Goal: Information Seeking & Learning: Learn about a topic

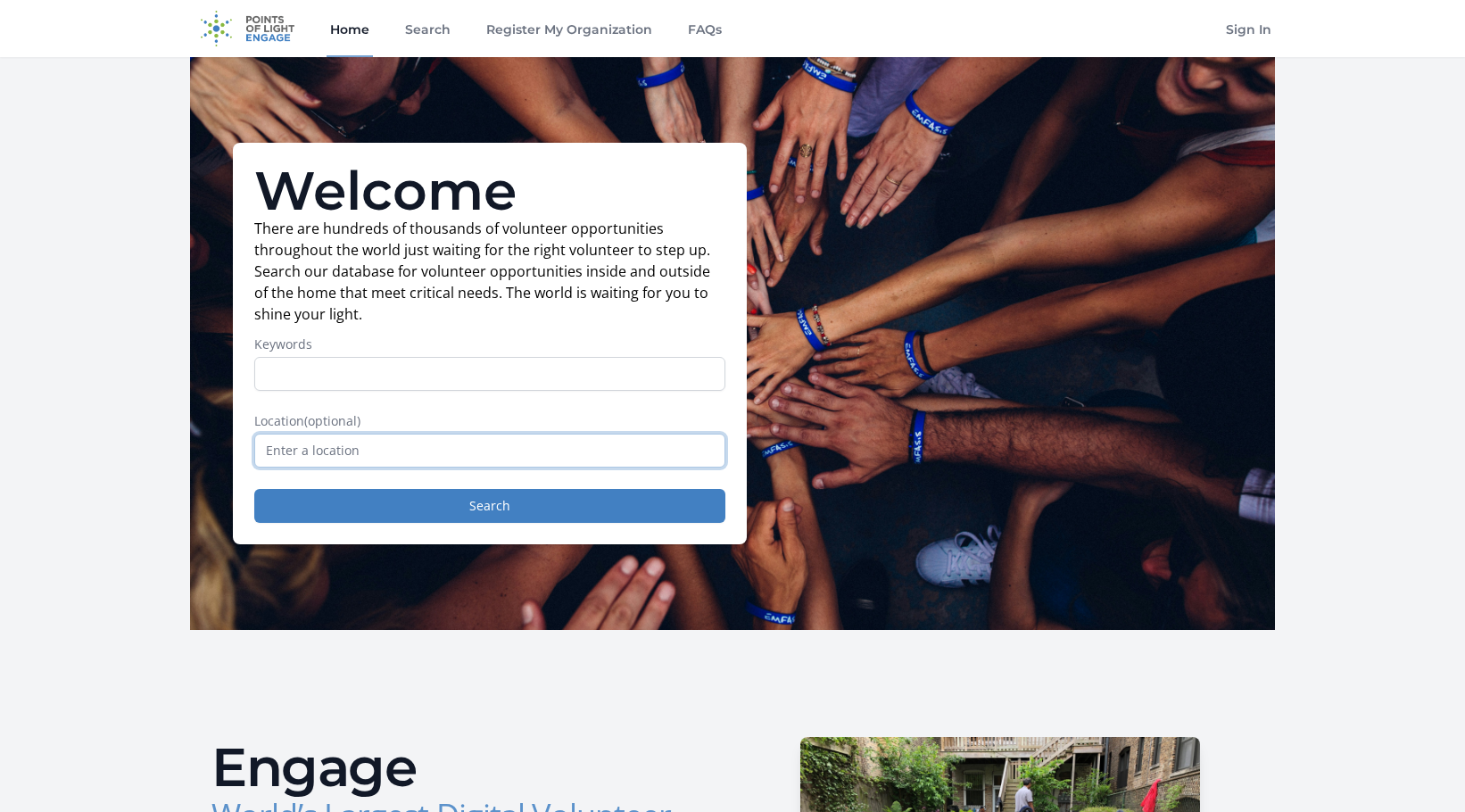
click at [379, 445] on input "text" at bounding box center [490, 451] width 471 height 34
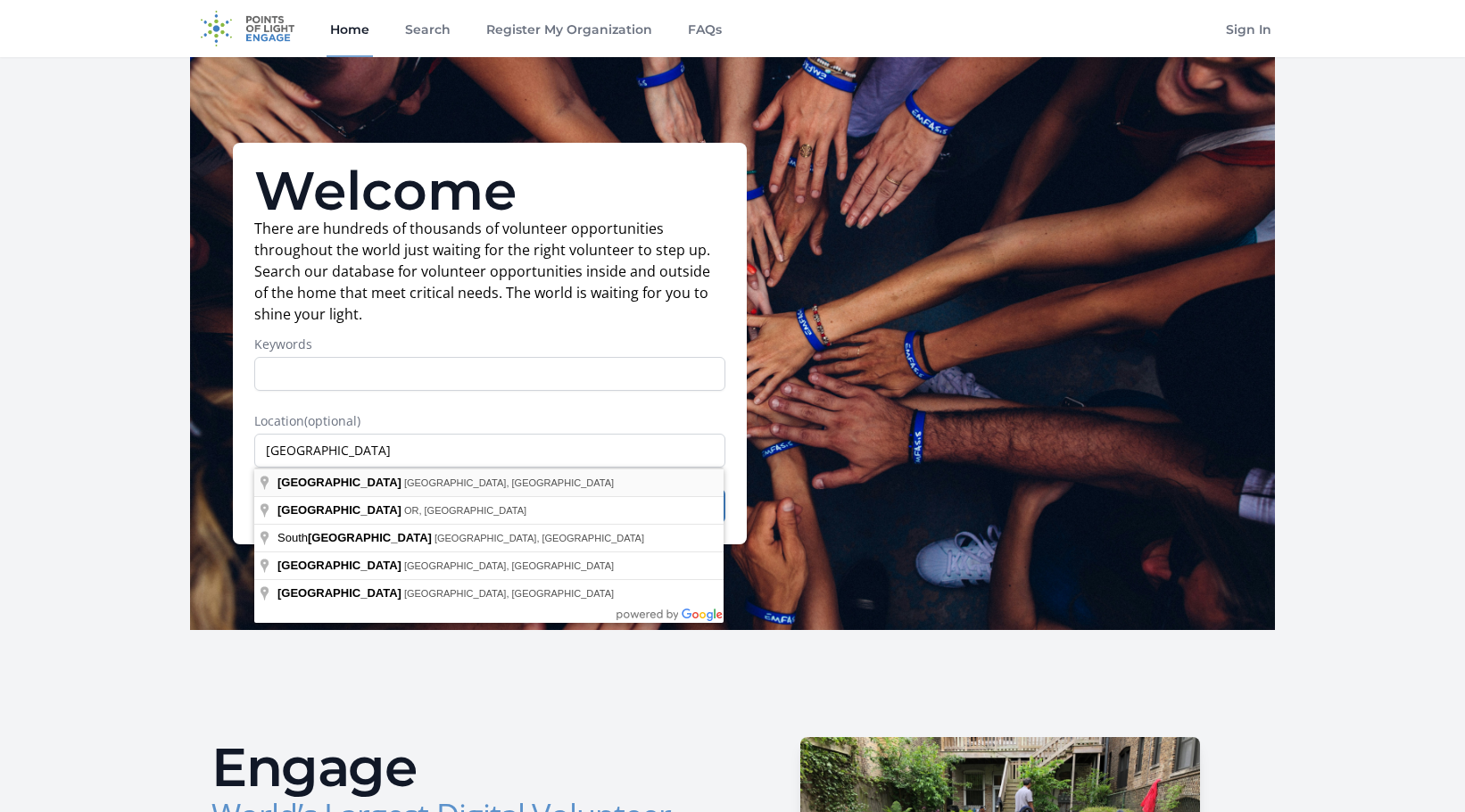
type input "Portland, ME, USA"
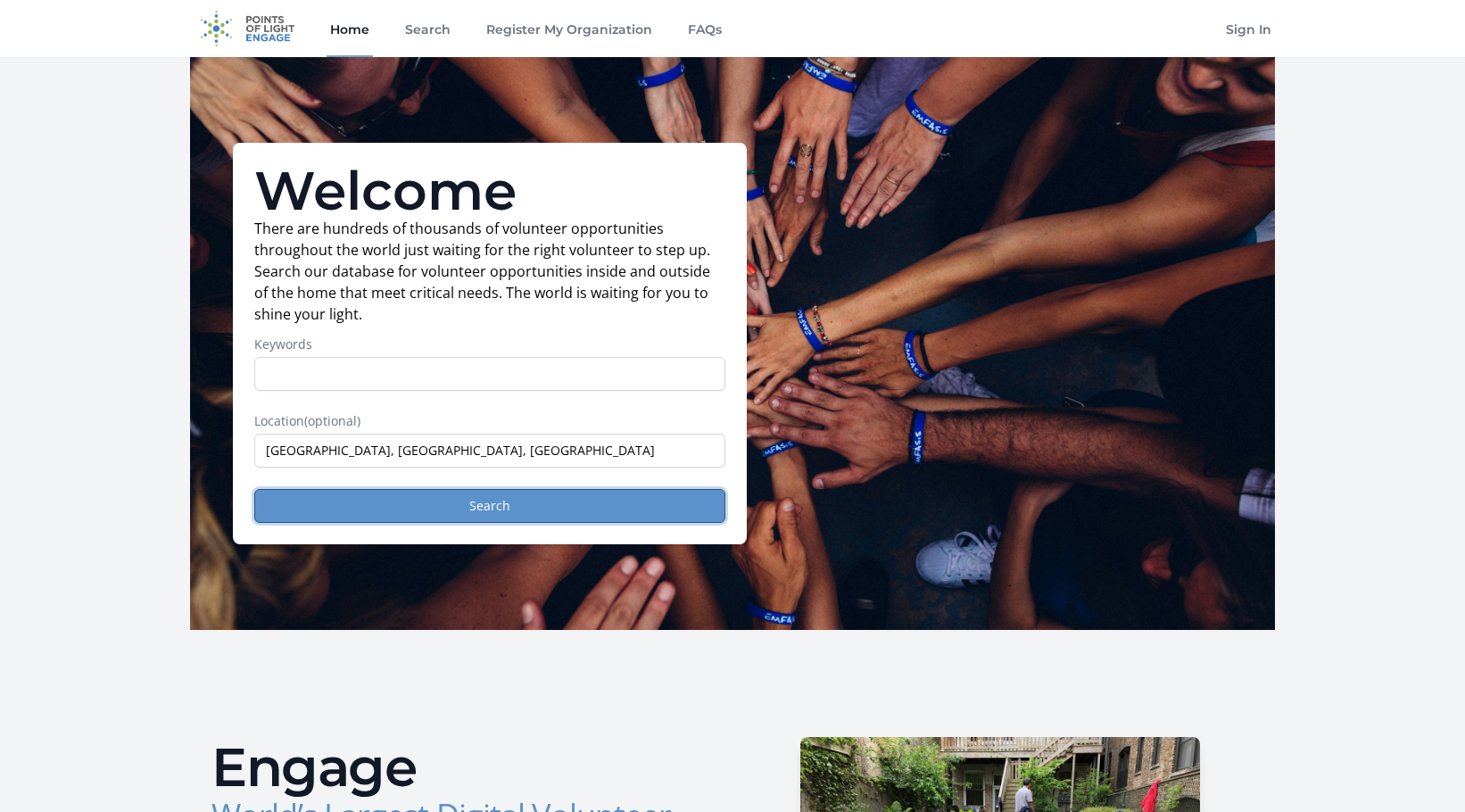
click at [487, 510] on button "Search" at bounding box center [490, 506] width 471 height 34
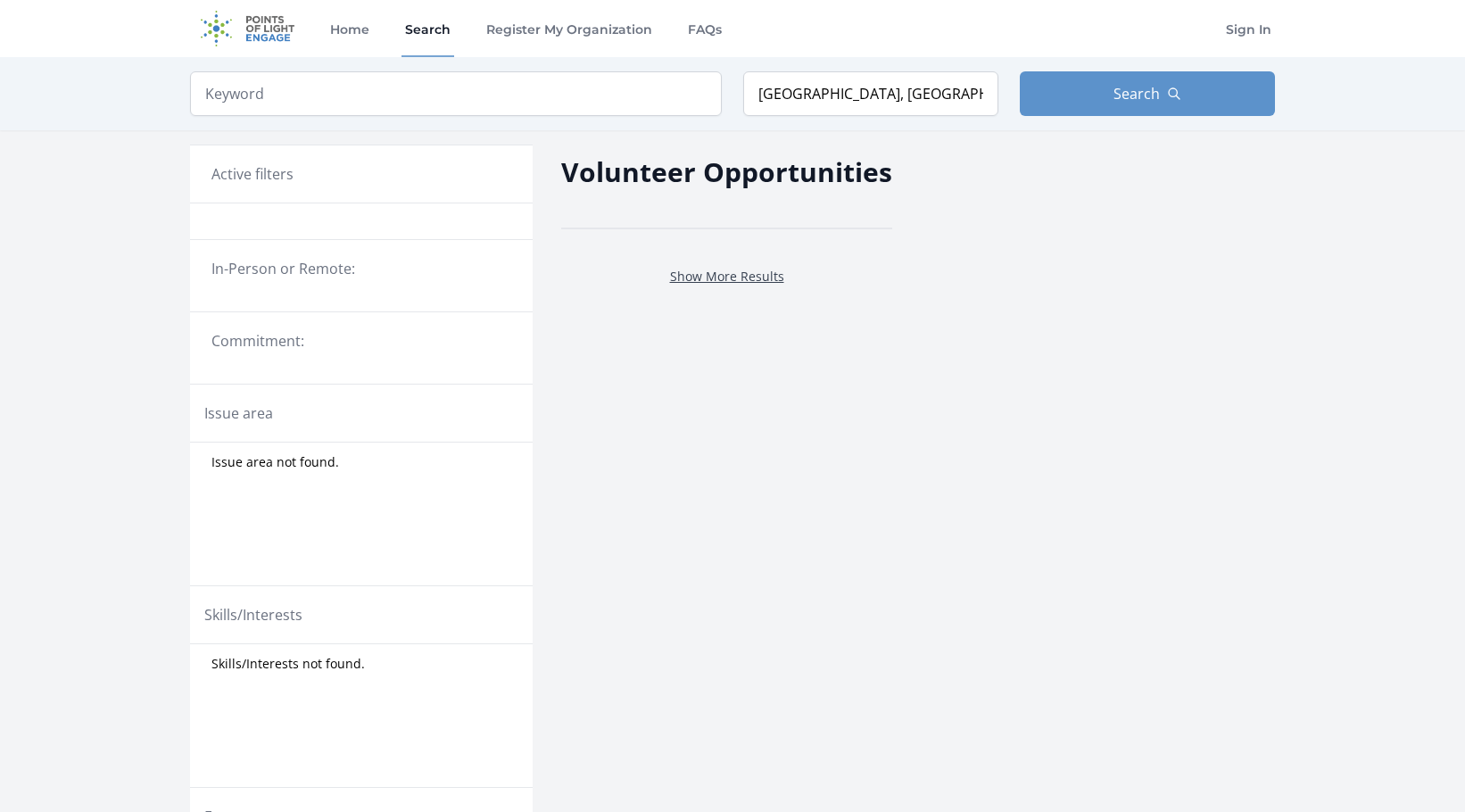
click at [723, 277] on link "Show More Results" at bounding box center [727, 276] width 114 height 17
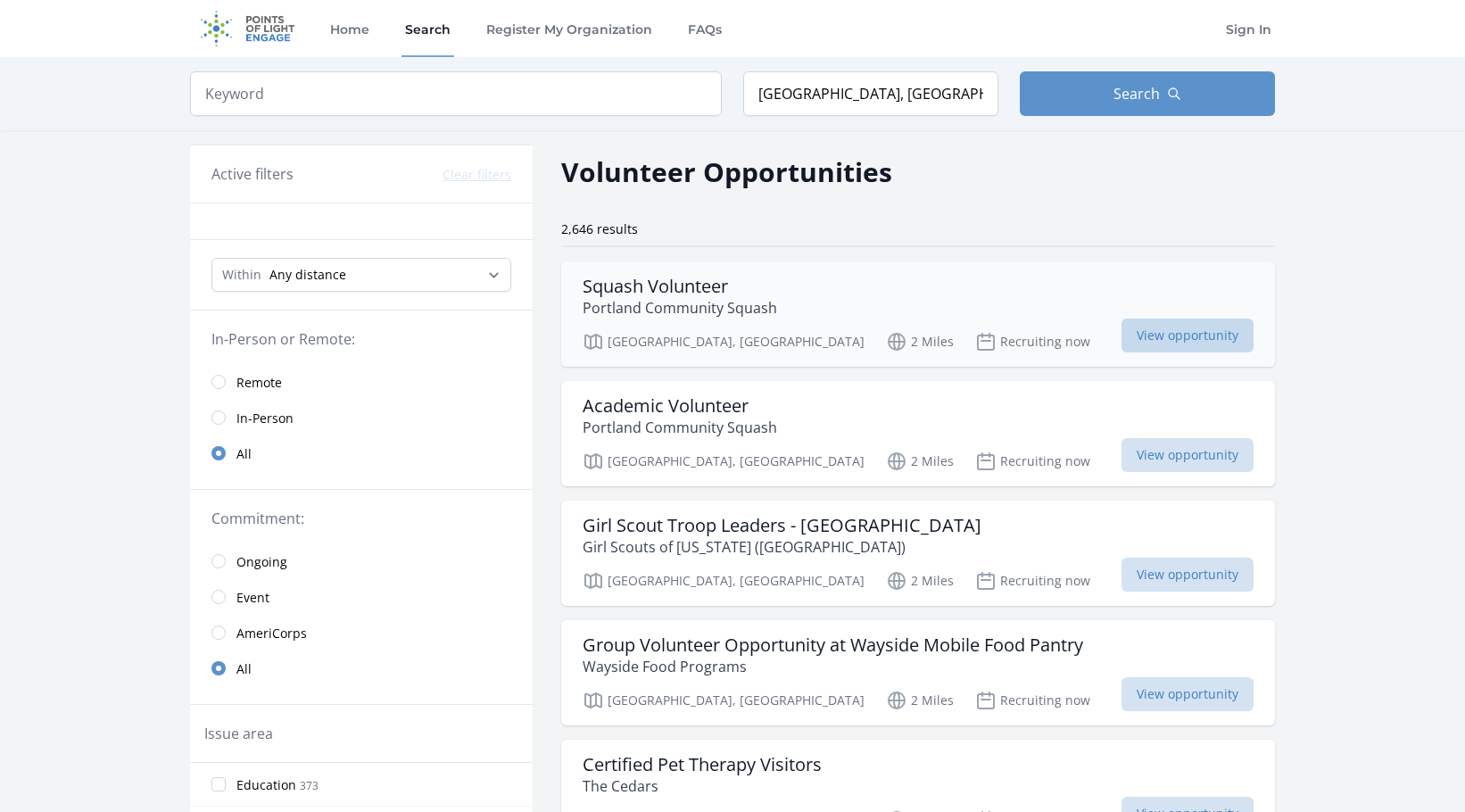
click at [1169, 336] on span "View opportunity" at bounding box center [1188, 335] width 132 height 34
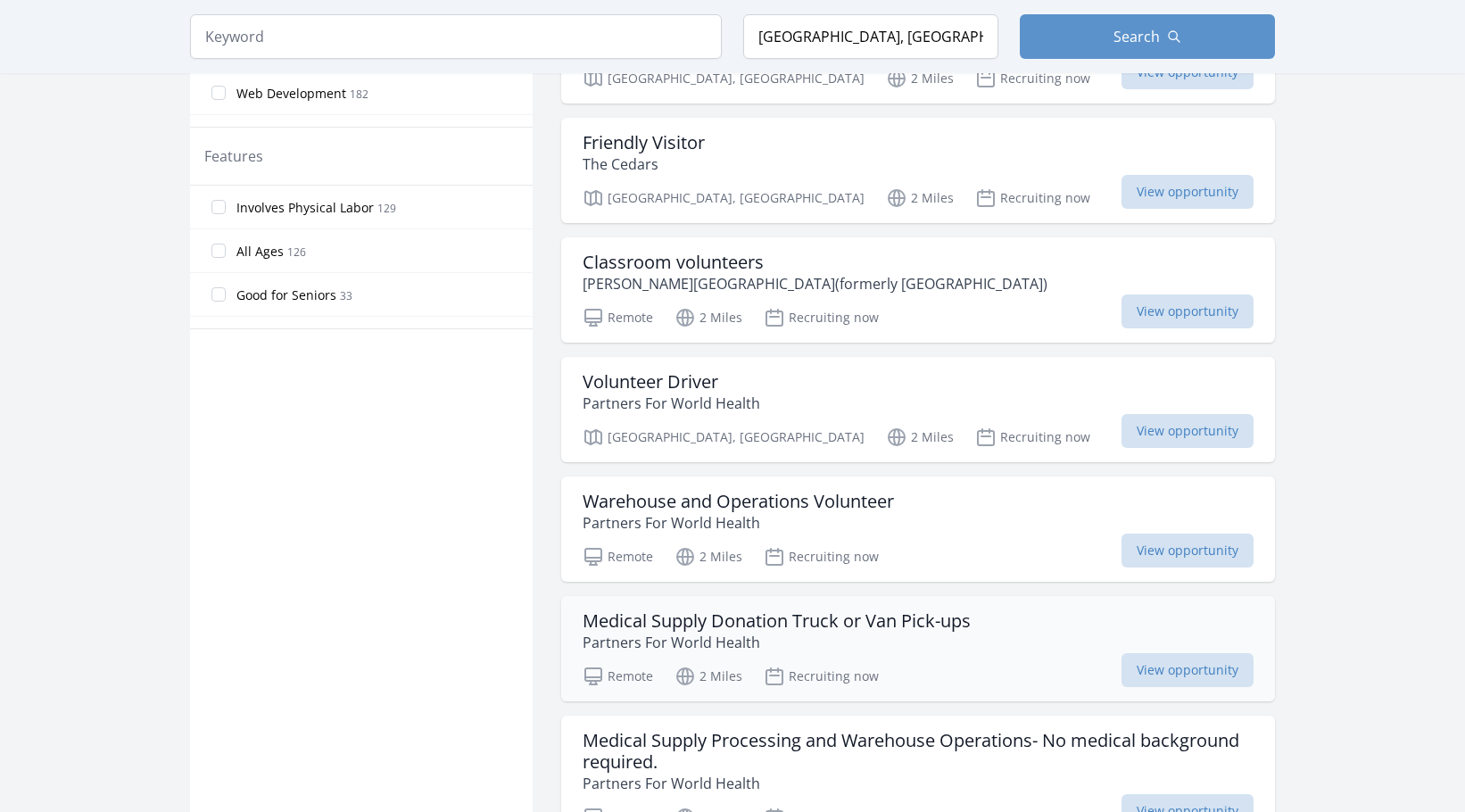
scroll to position [982, 0]
click at [691, 506] on h3 "Warehouse and Operations Volunteer" at bounding box center [738, 500] width 312 height 21
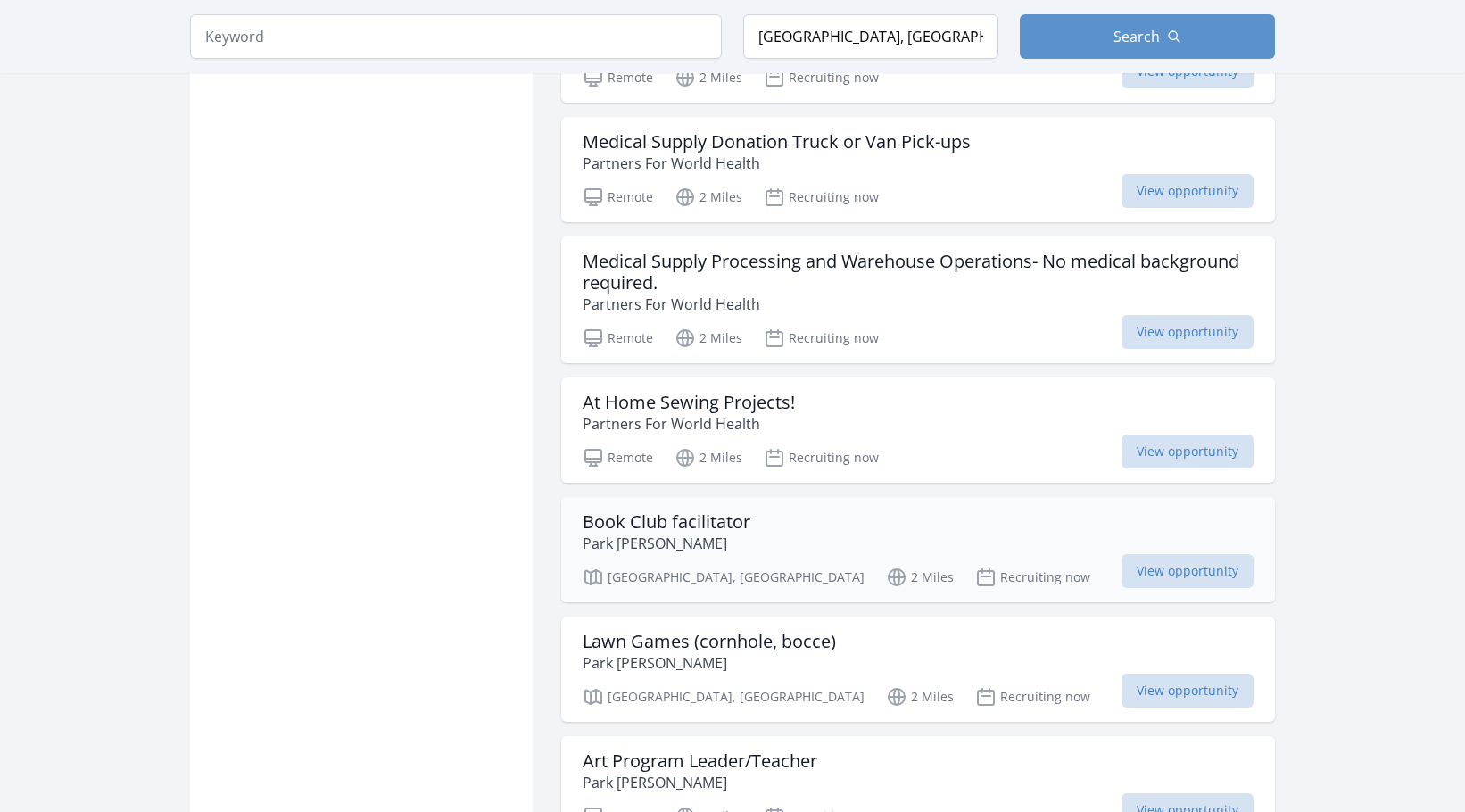
scroll to position [1516, 0]
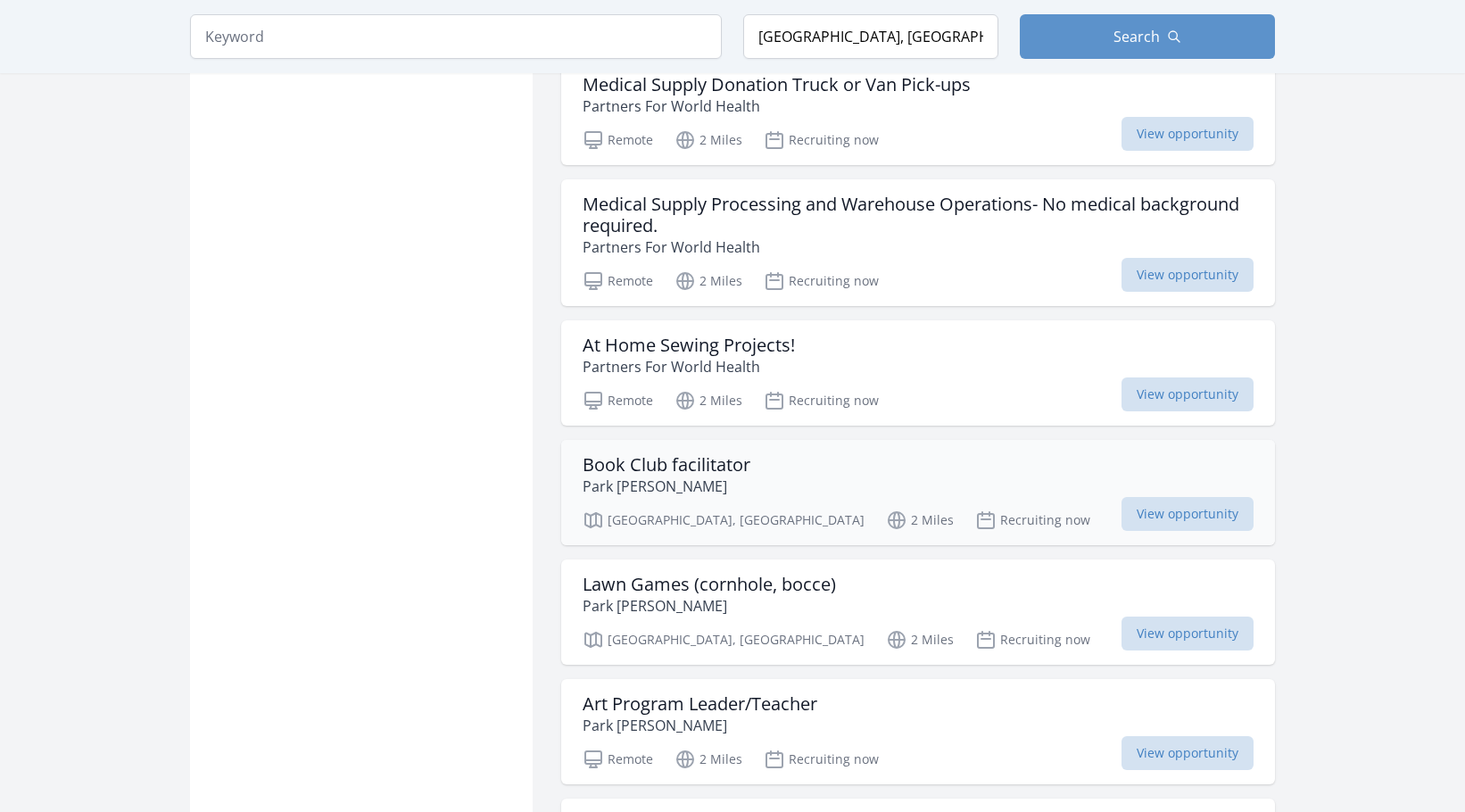
click at [695, 462] on h3 "Book Club facilitator" at bounding box center [666, 464] width 168 height 21
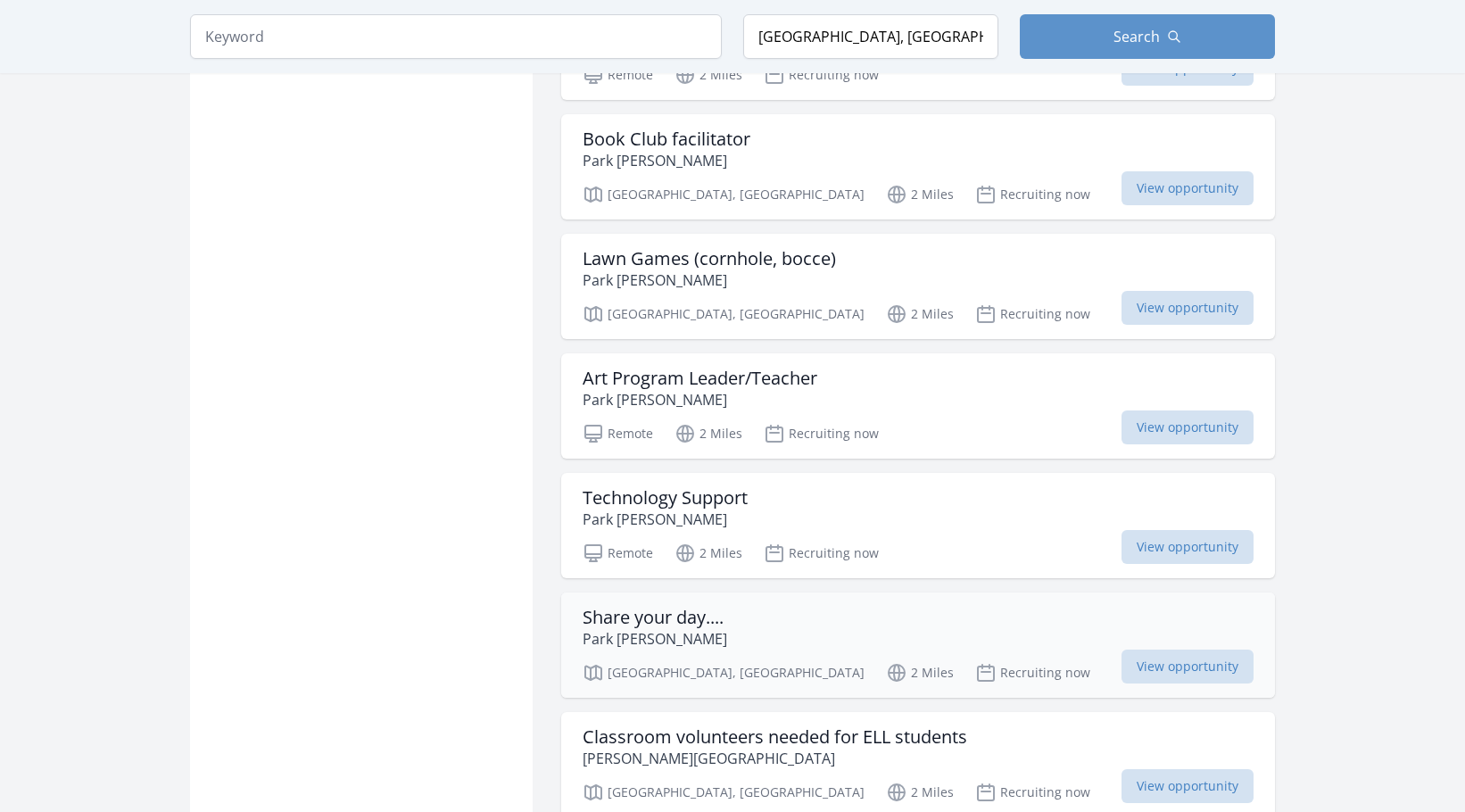
scroll to position [1874, 0]
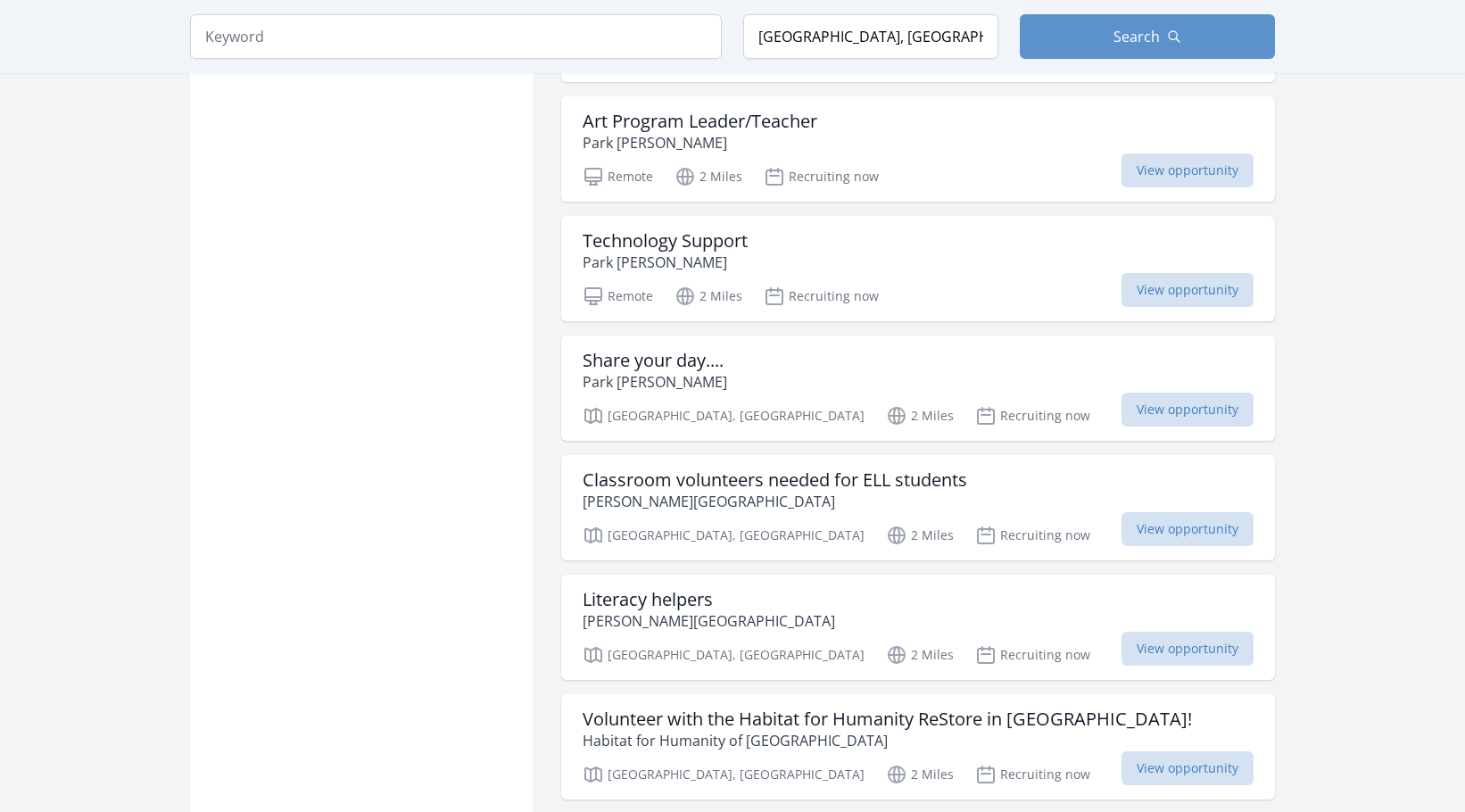
scroll to position [2142, 0]
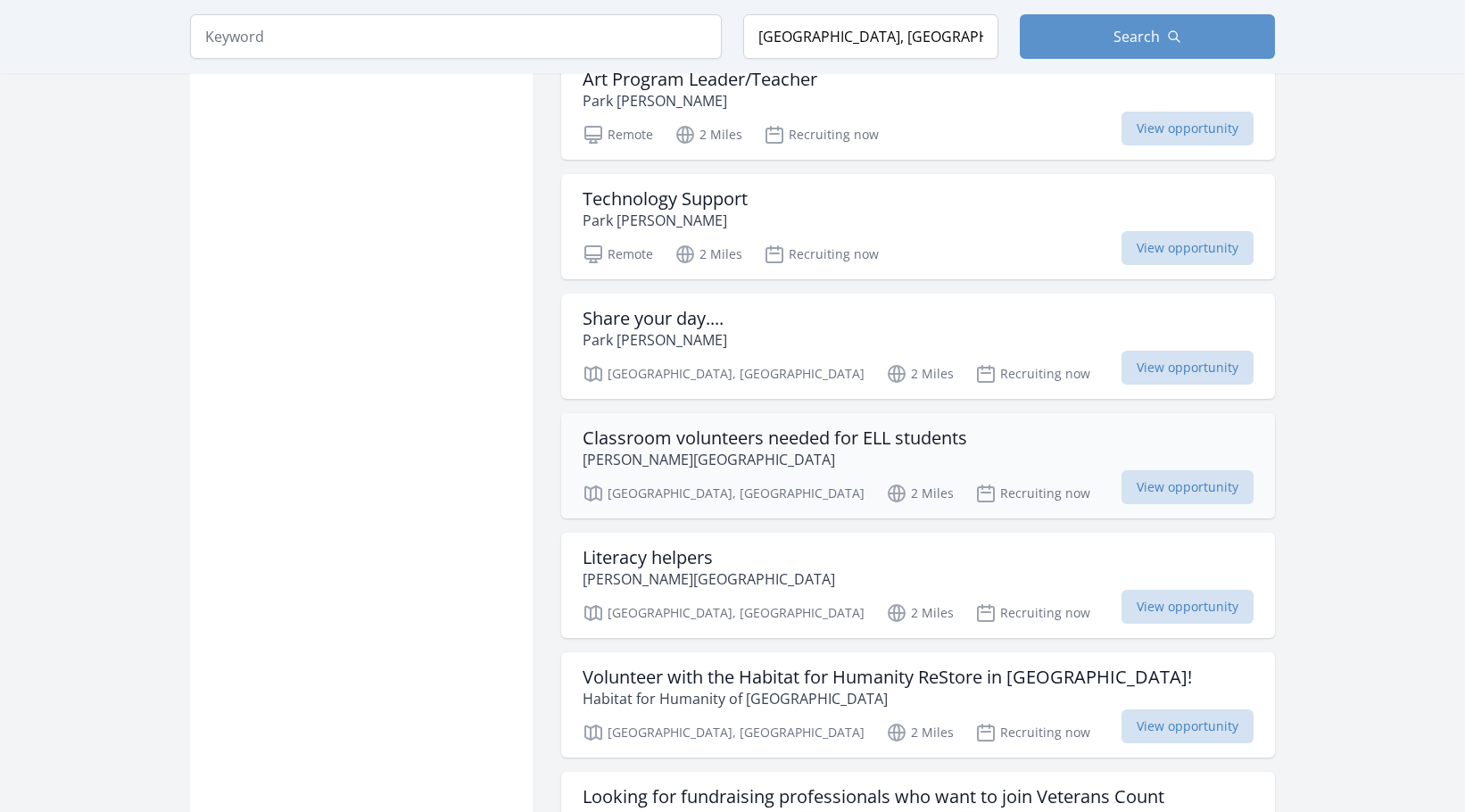
click at [774, 432] on h3 "Classroom volunteers needed for ELL students" at bounding box center [774, 437] width 384 height 21
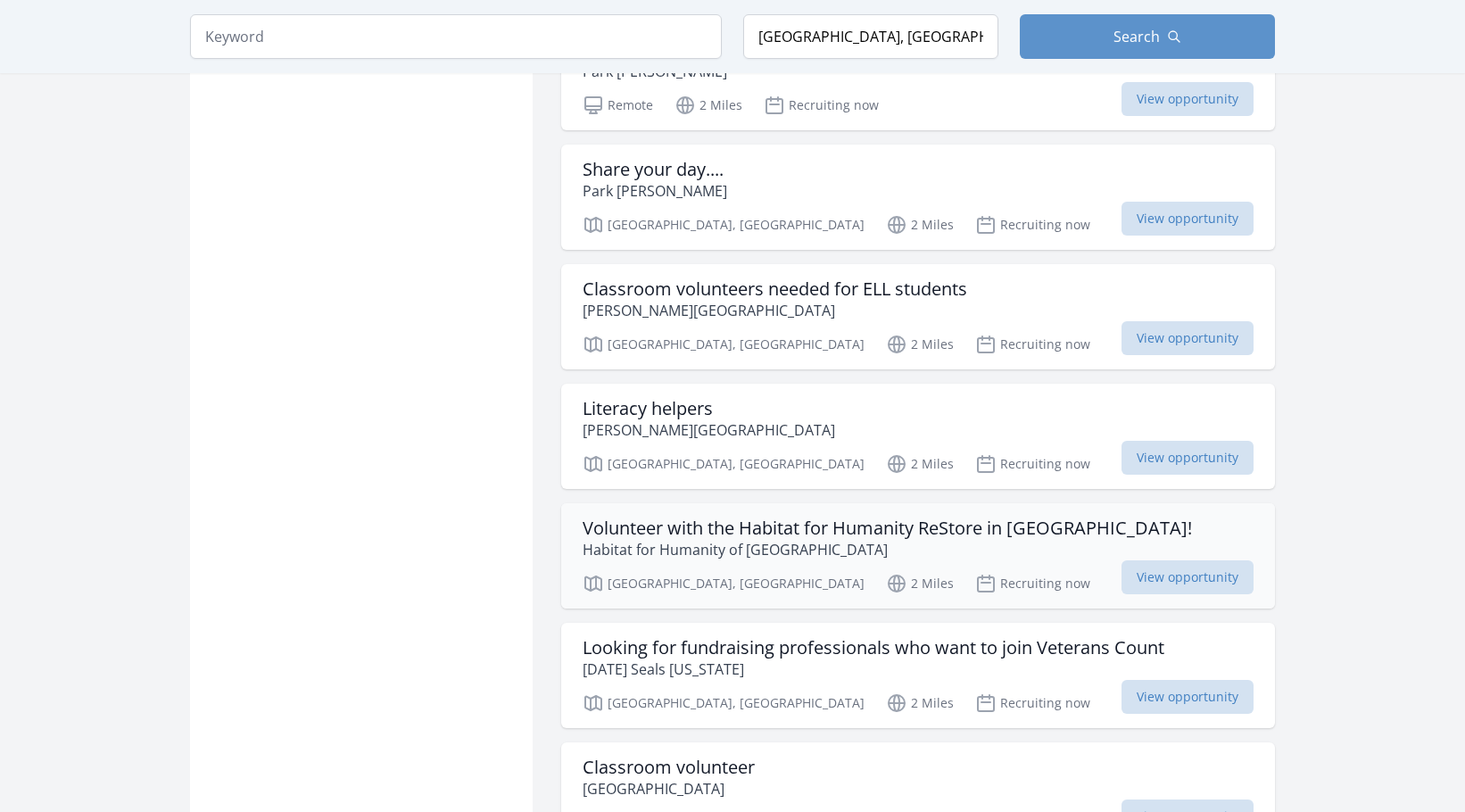
scroll to position [2320, 0]
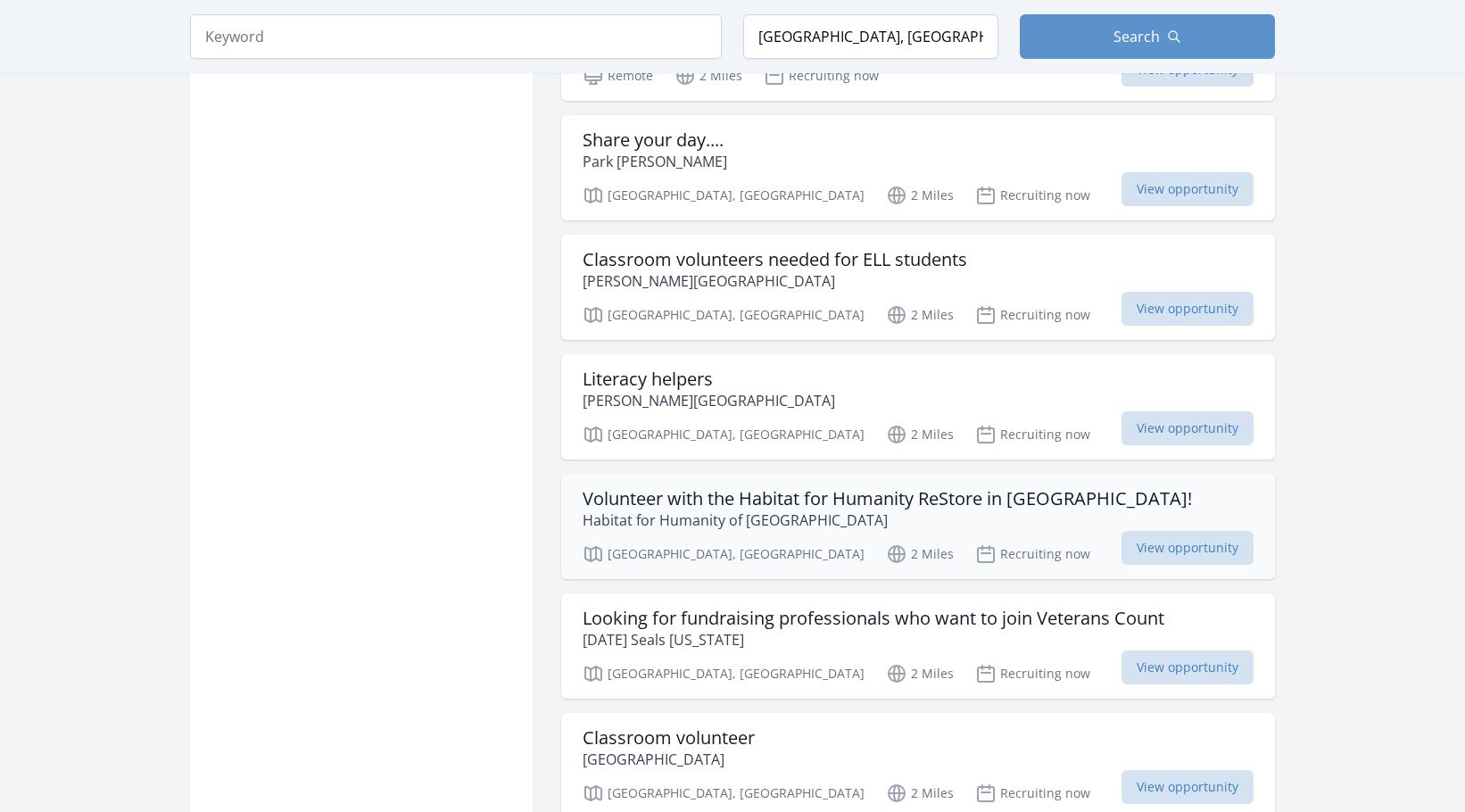
click at [699, 505] on h3 "Volunteer with the Habitat for Humanity ReStore in Portland!" at bounding box center [886, 498] width 609 height 21
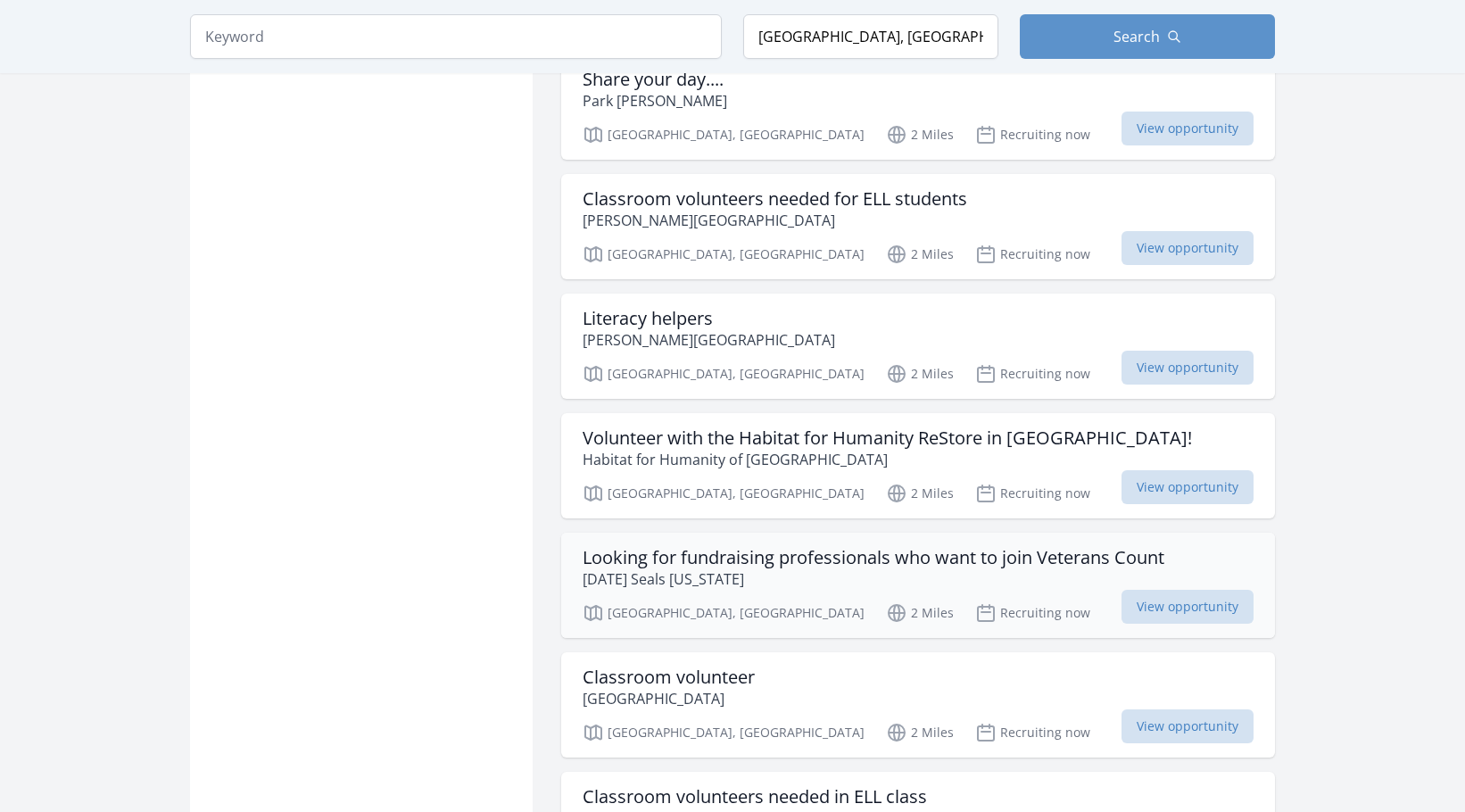
scroll to position [2408, 0]
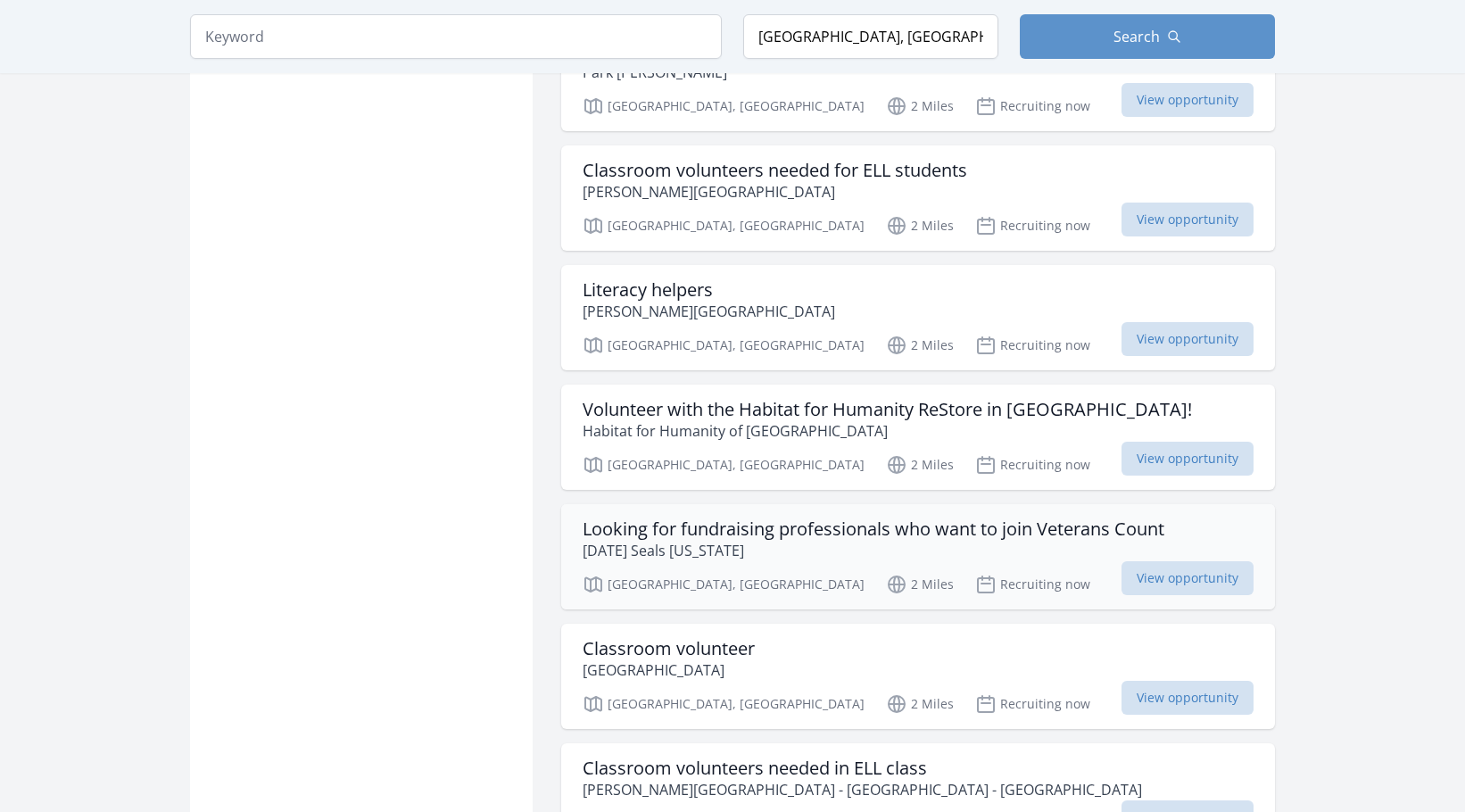
click at [775, 529] on h3 "Looking for fundraising professionals who want to join Veterans Count" at bounding box center [873, 529] width 581 height 21
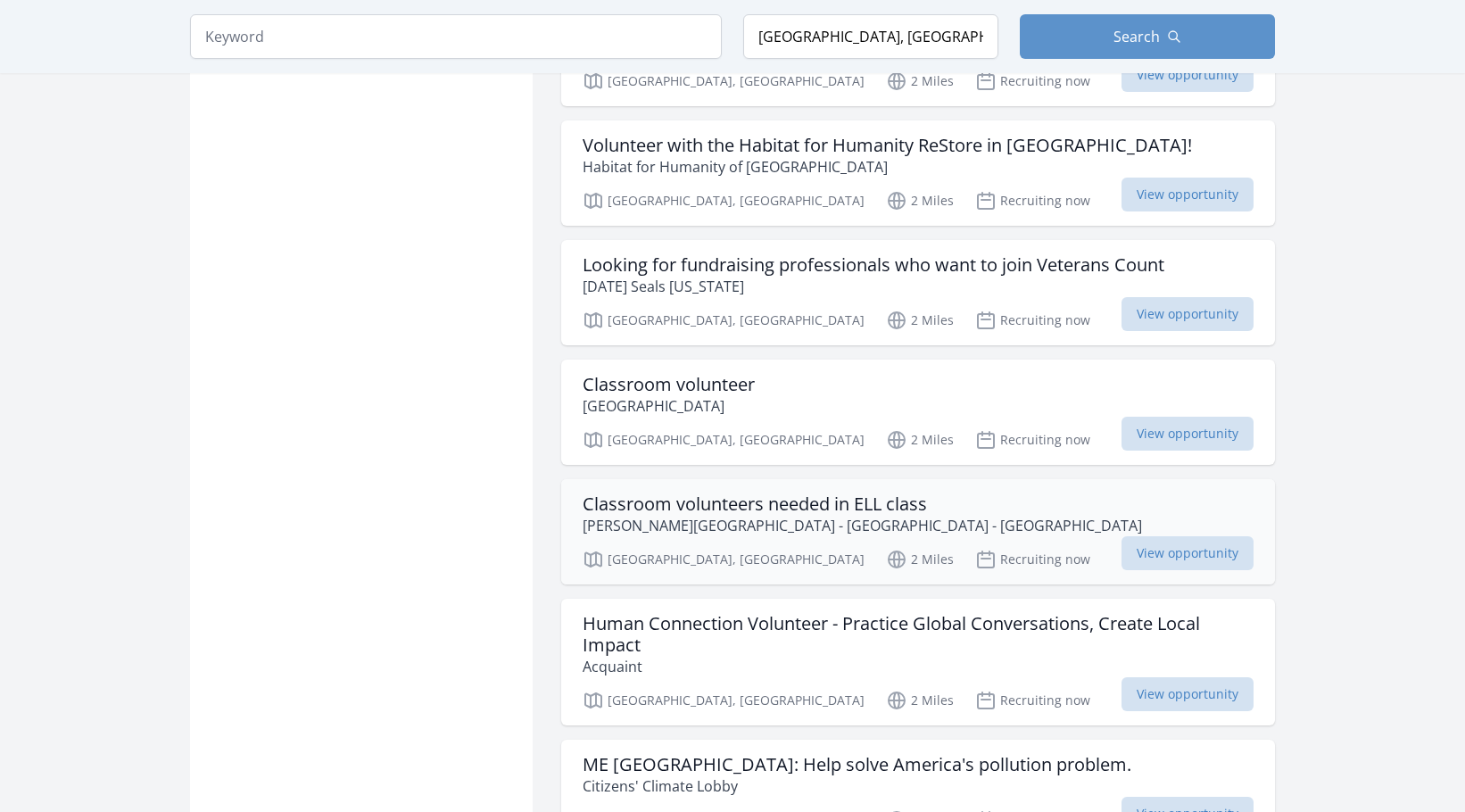
scroll to position [2676, 0]
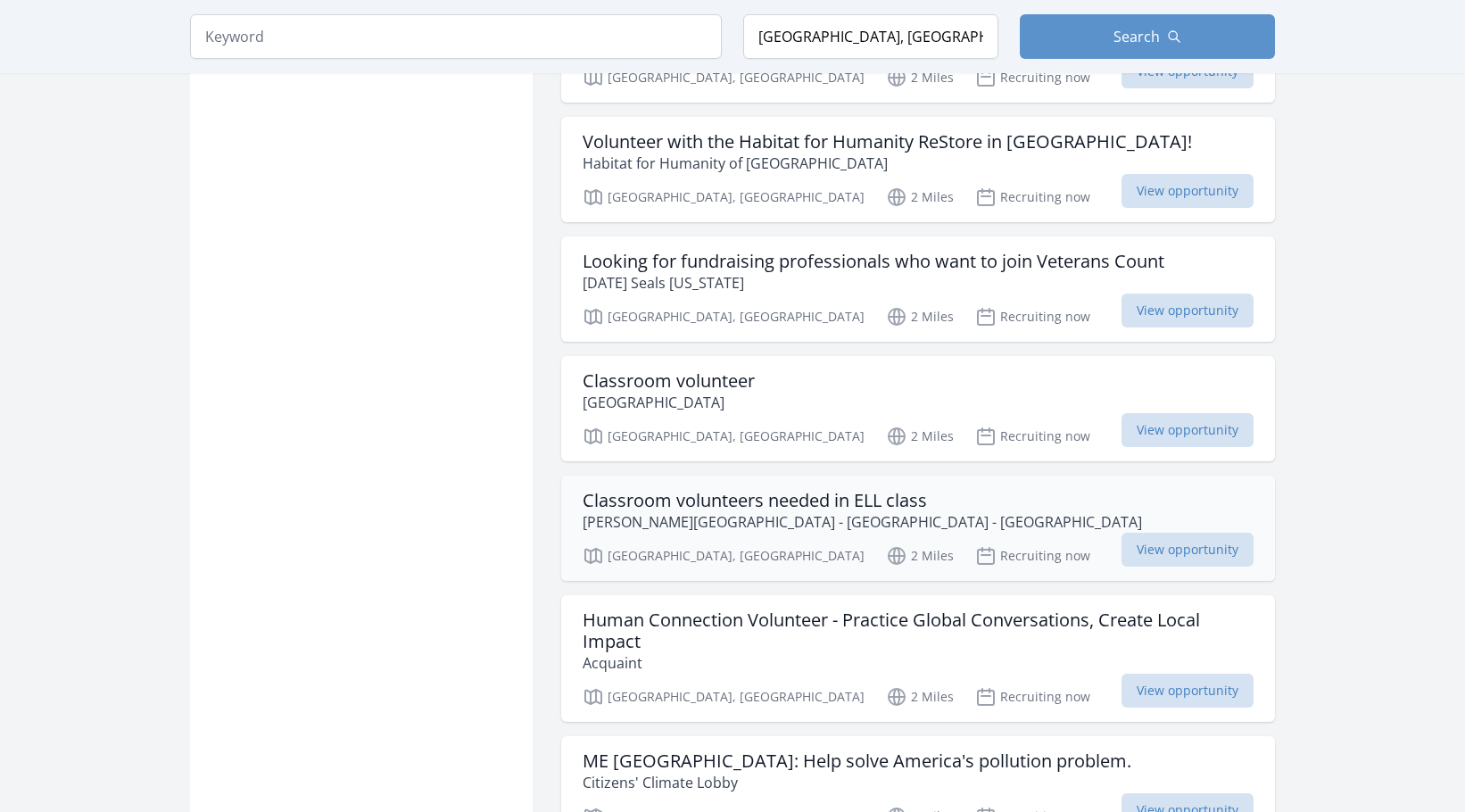
click at [789, 508] on h3 "Classroom volunteers needed in ELL class" at bounding box center [862, 500] width 560 height 21
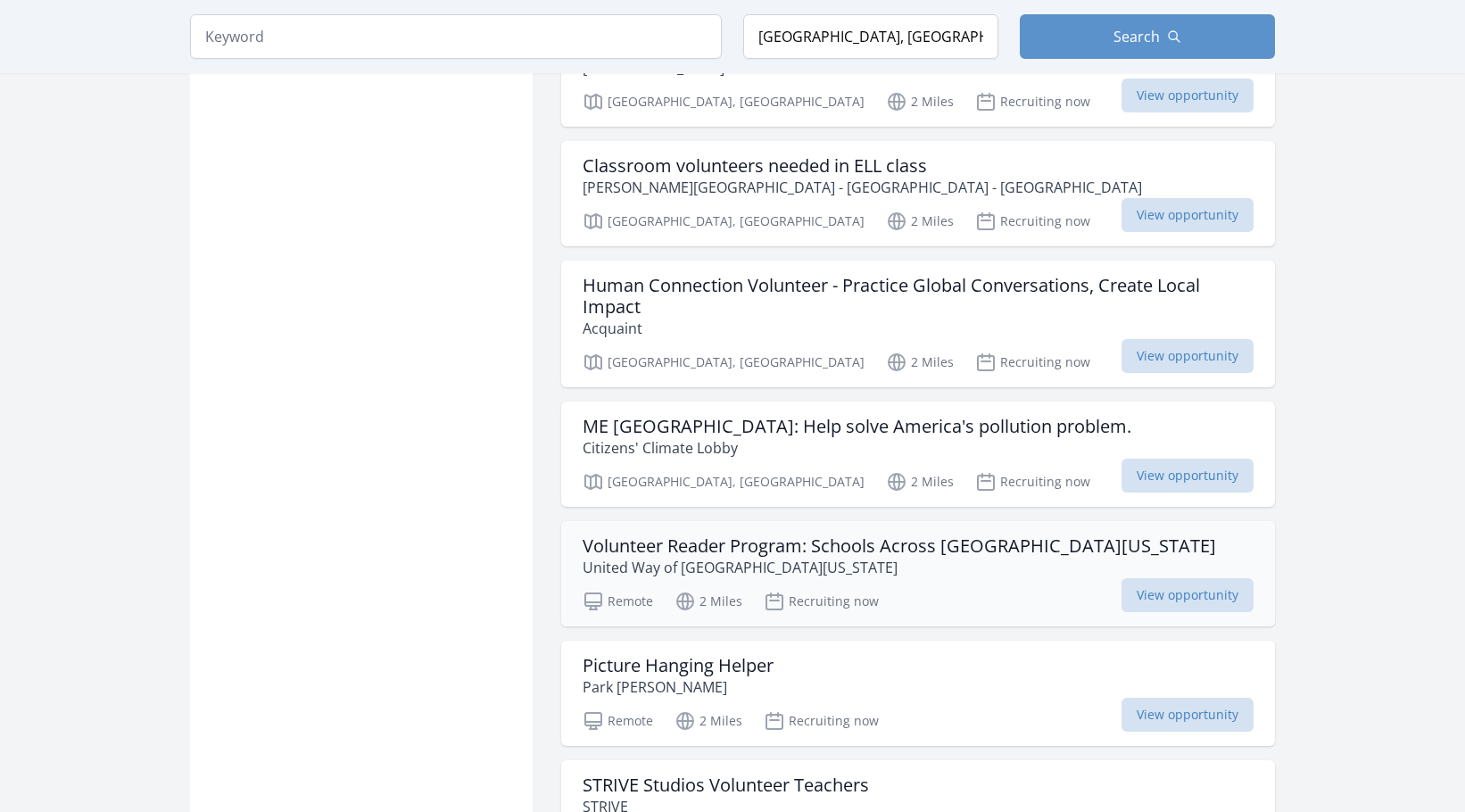
scroll to position [3034, 0]
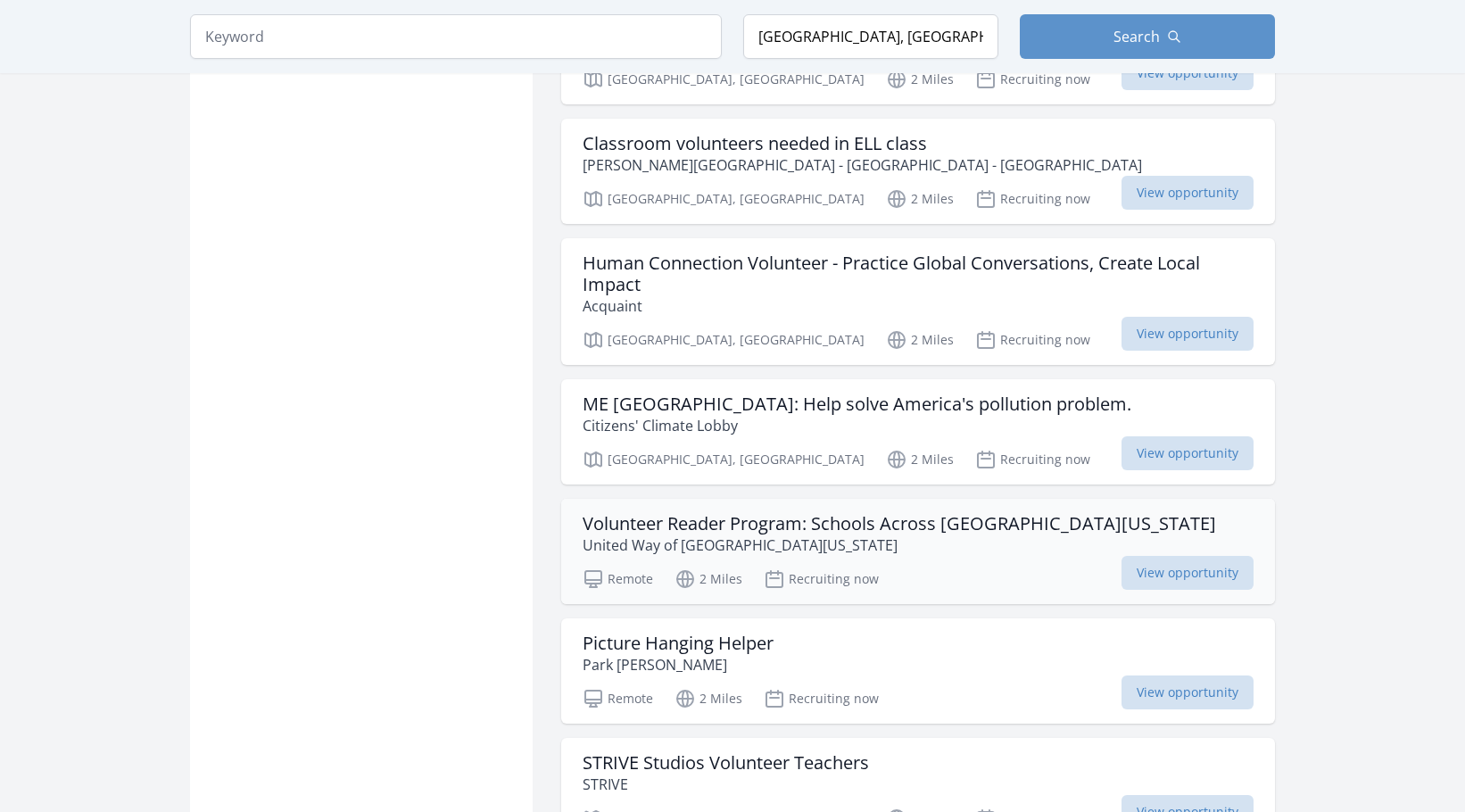
click at [779, 529] on h3 "Volunteer Reader Program: Schools Across [GEOGRAPHIC_DATA][US_STATE]" at bounding box center [899, 523] width 634 height 21
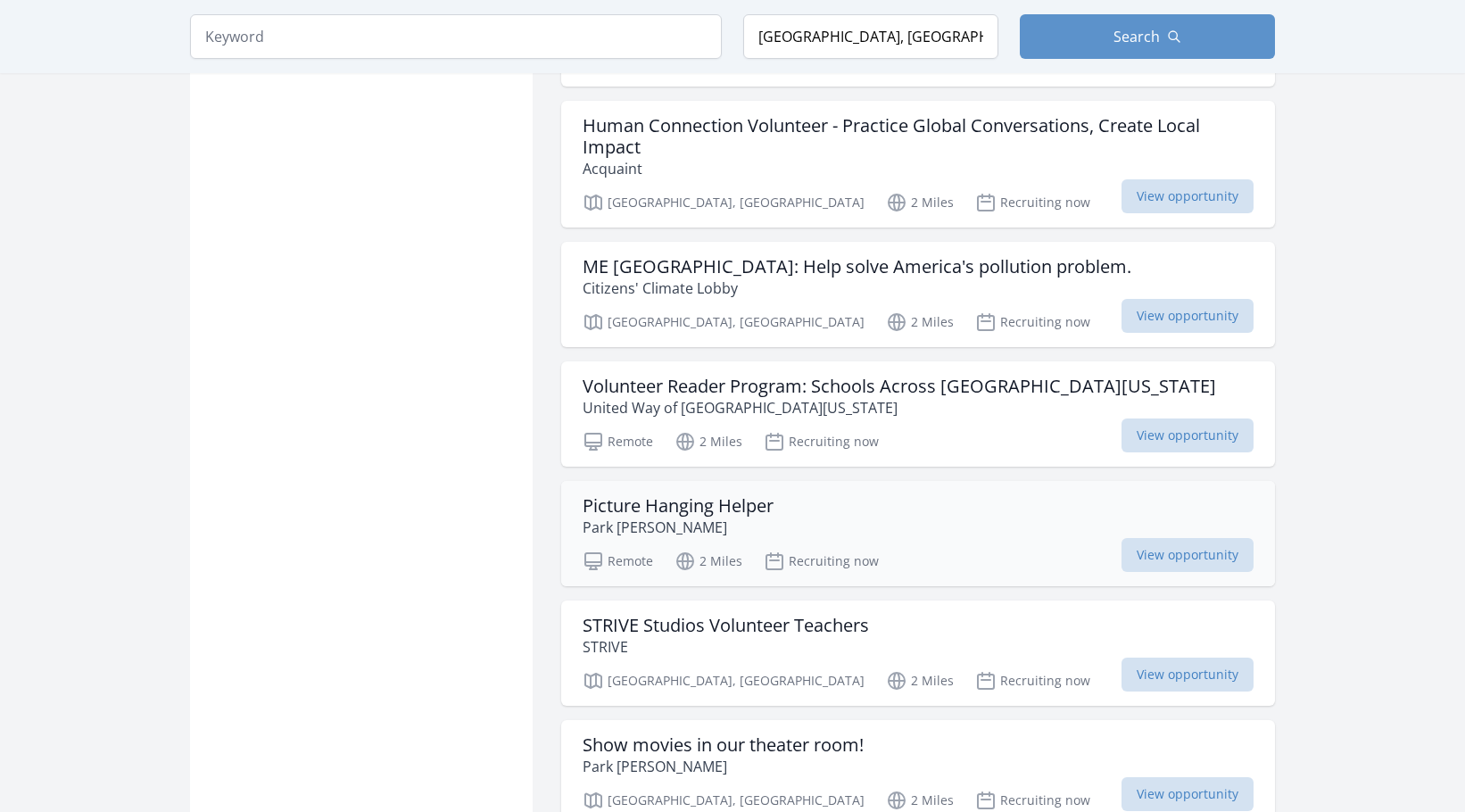
scroll to position [3212, 0]
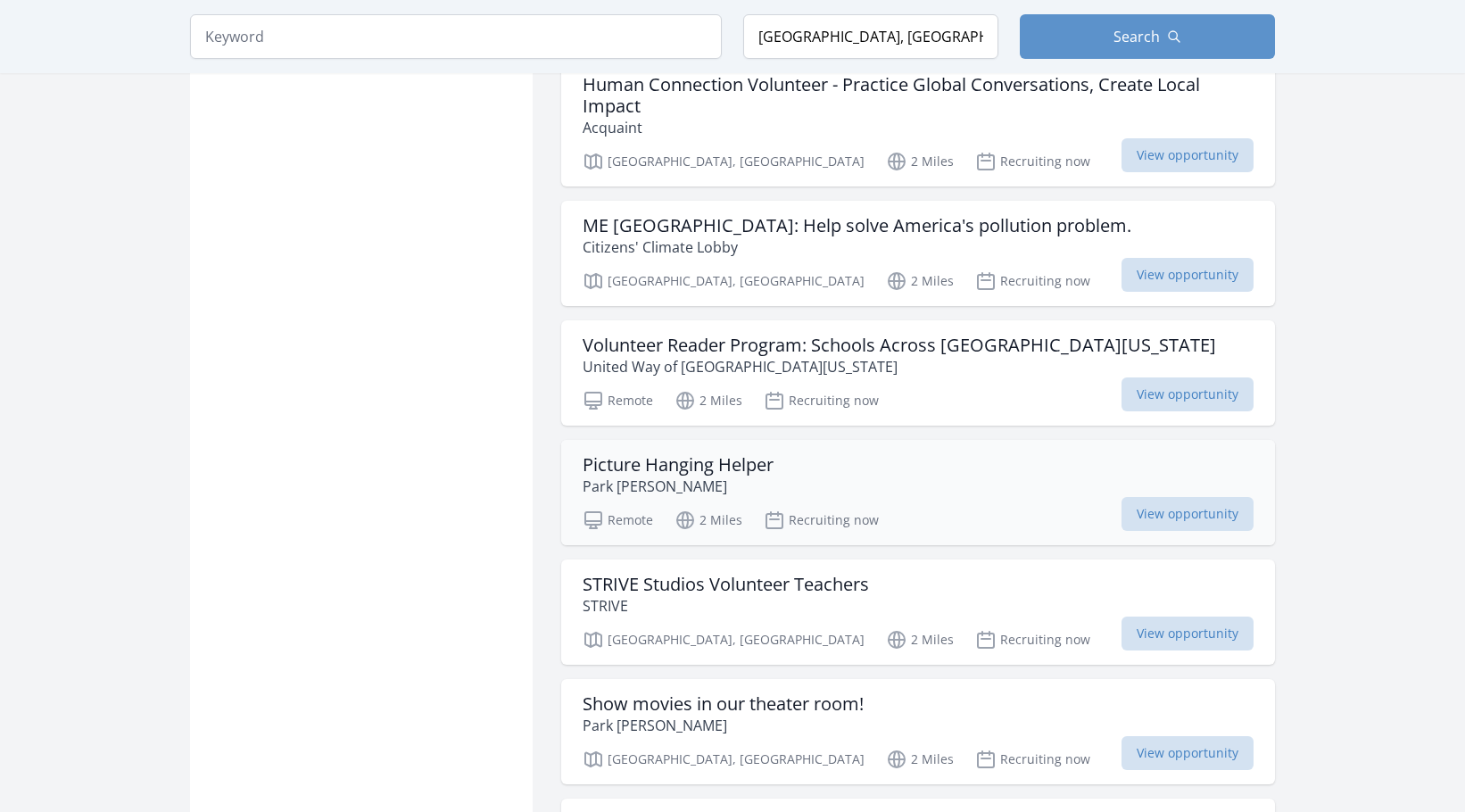
click at [699, 468] on h3 "Picture Hanging Helper" at bounding box center [678, 464] width 191 height 21
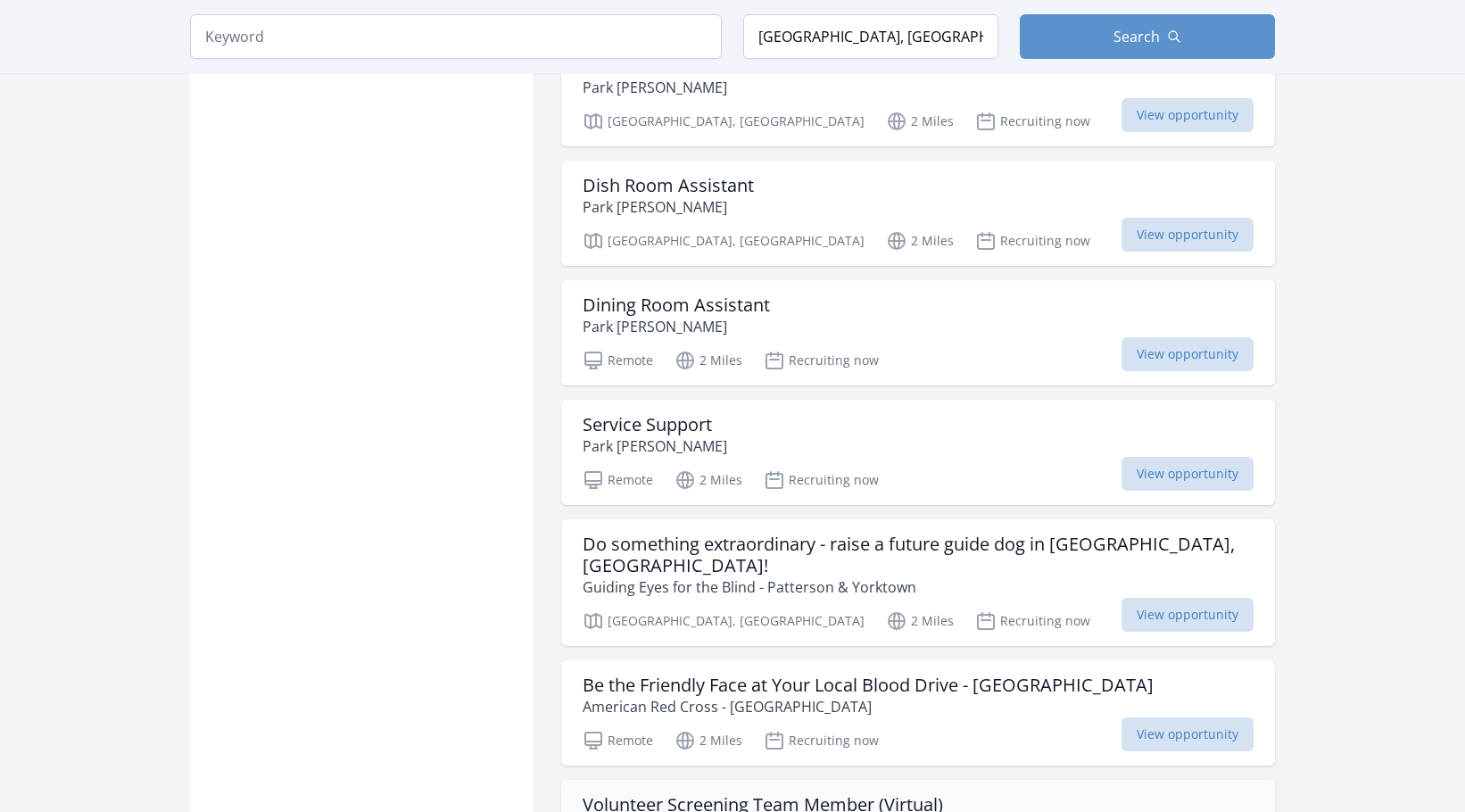
scroll to position [3926, 0]
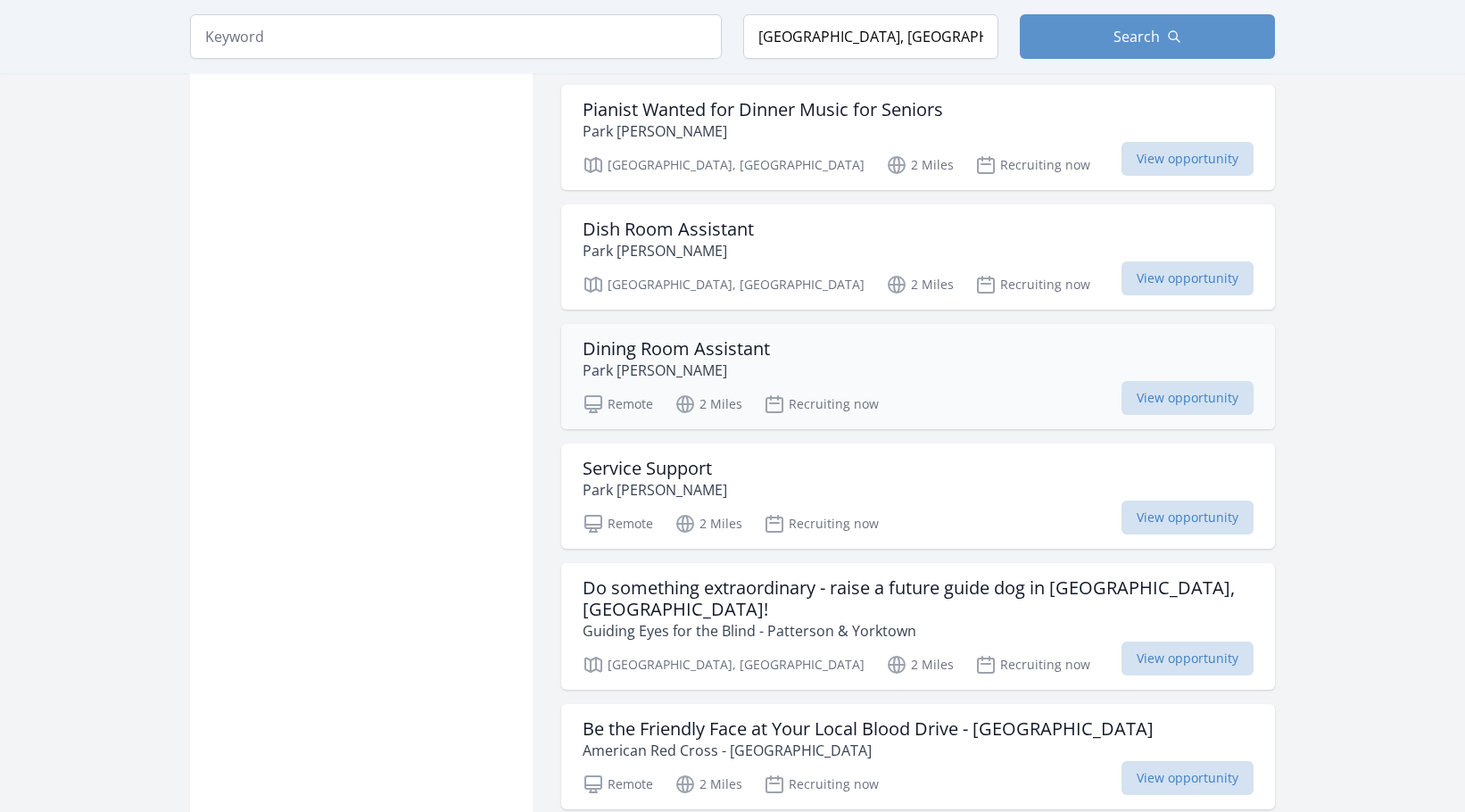
click at [684, 354] on h3 "Dining Room Assistant" at bounding box center [676, 349] width 188 height 21
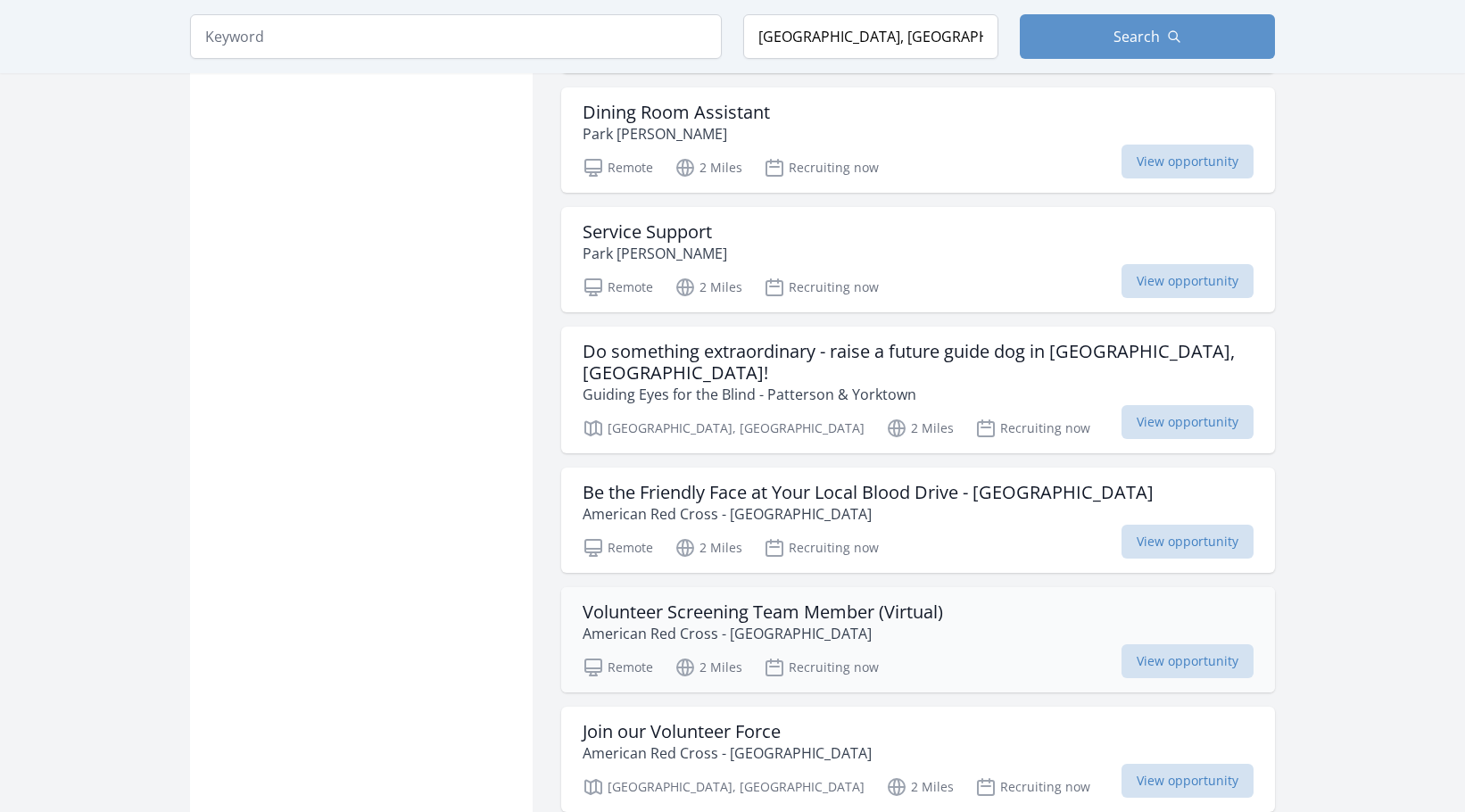
scroll to position [4193, 0]
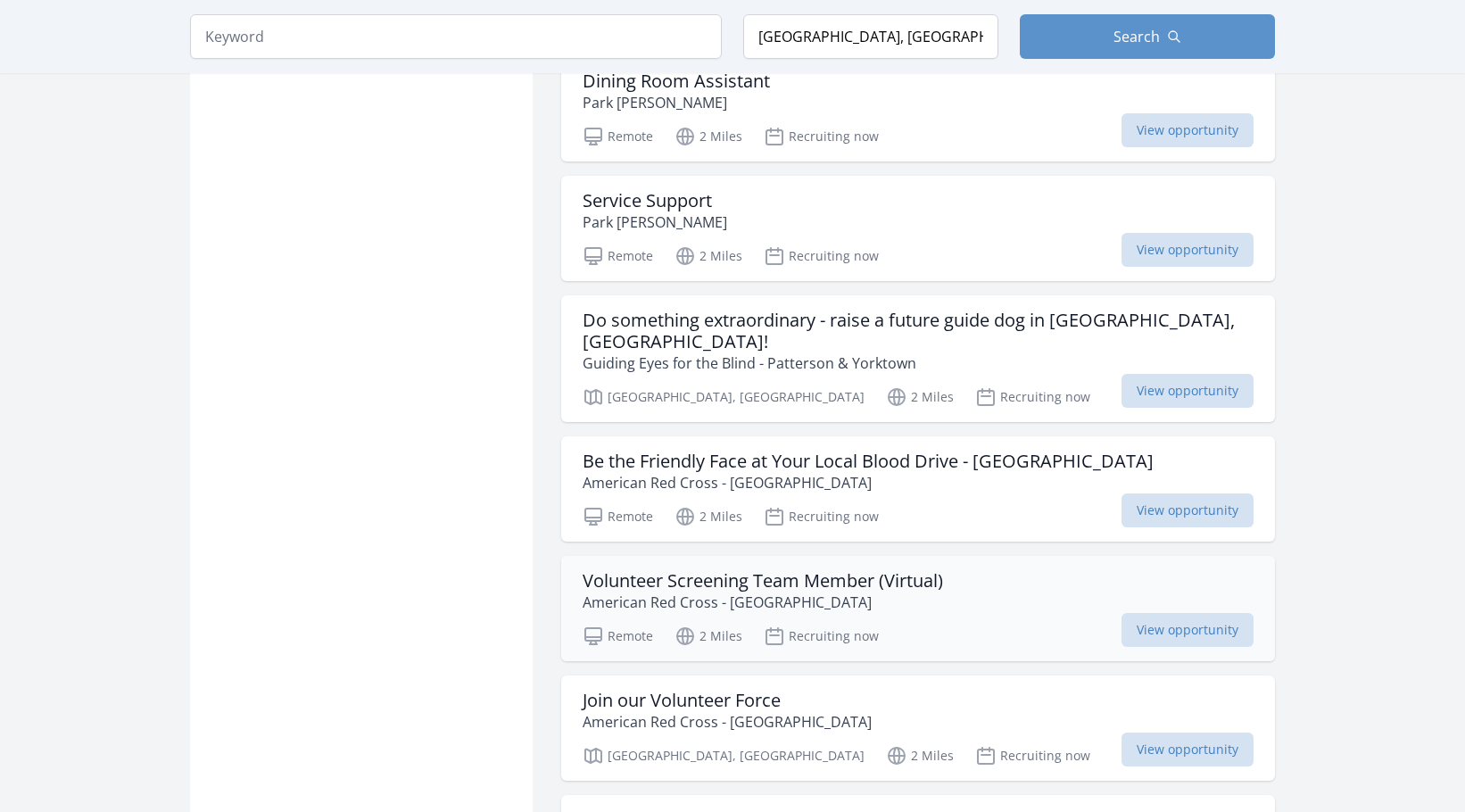
click at [765, 586] on h3 "Volunteer Screening Team Member (Virtual)" at bounding box center [763, 580] width 360 height 21
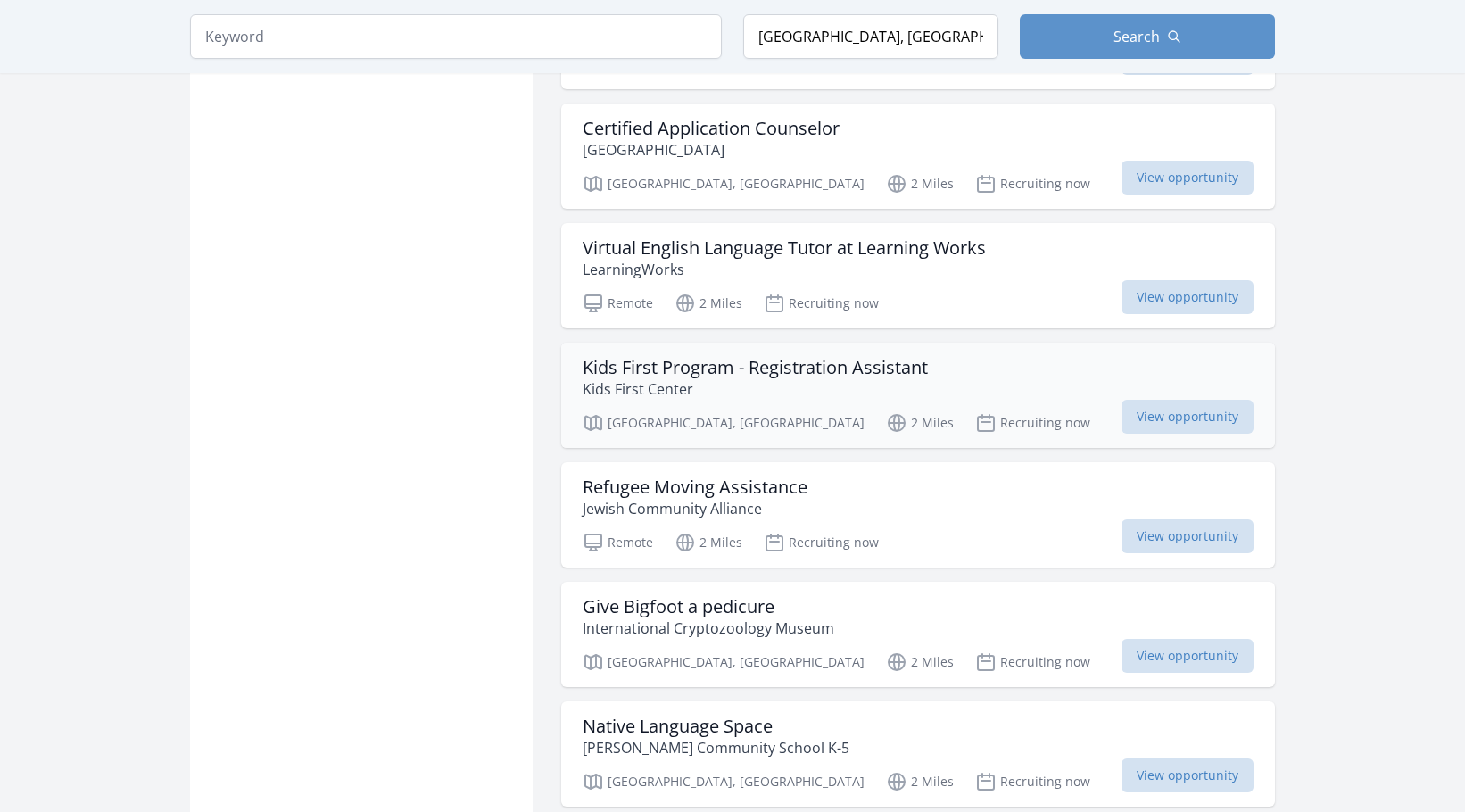
scroll to position [5532, 0]
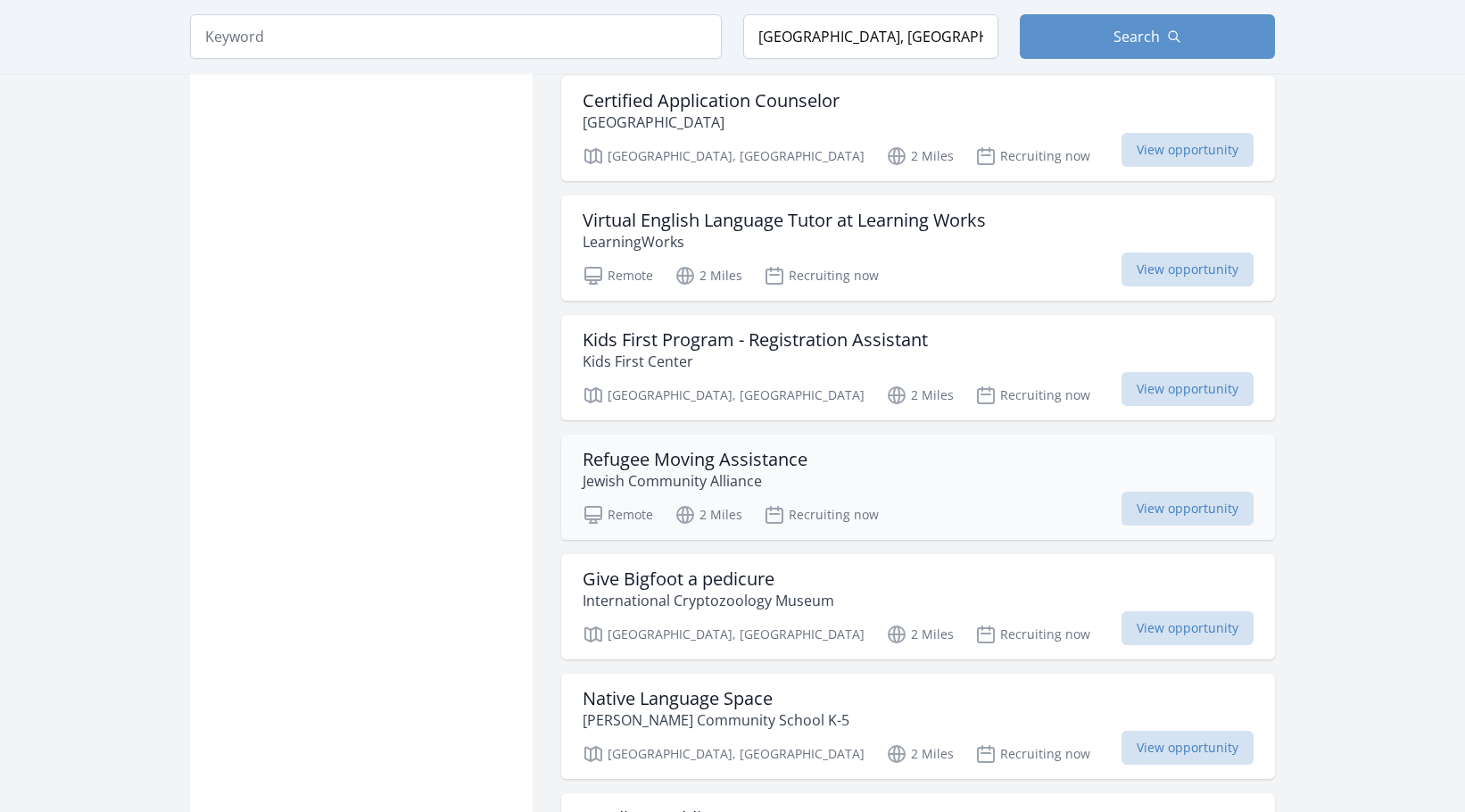
click at [721, 460] on h3 "Refugee Moving Assistance" at bounding box center [695, 459] width 225 height 21
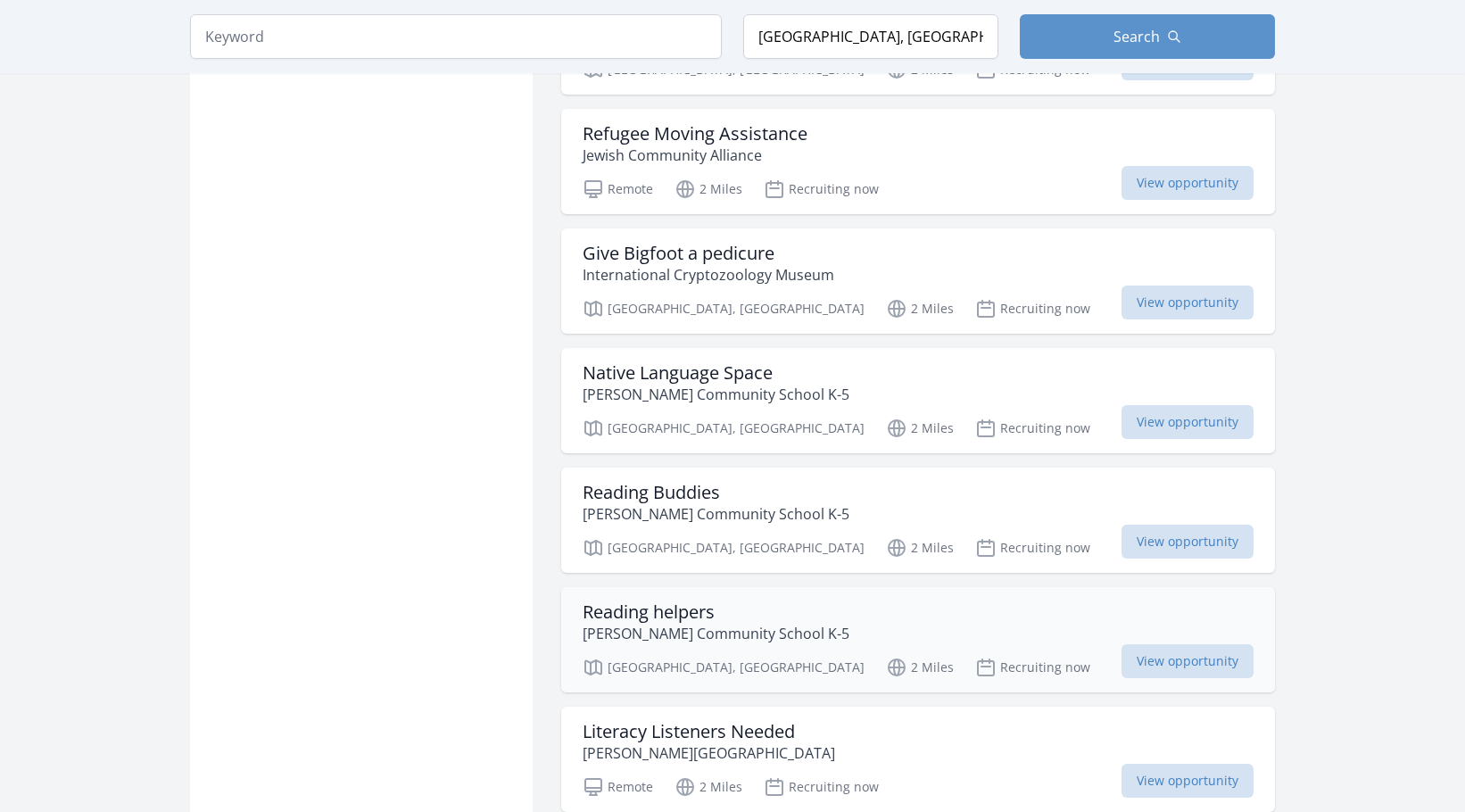
scroll to position [5888, 0]
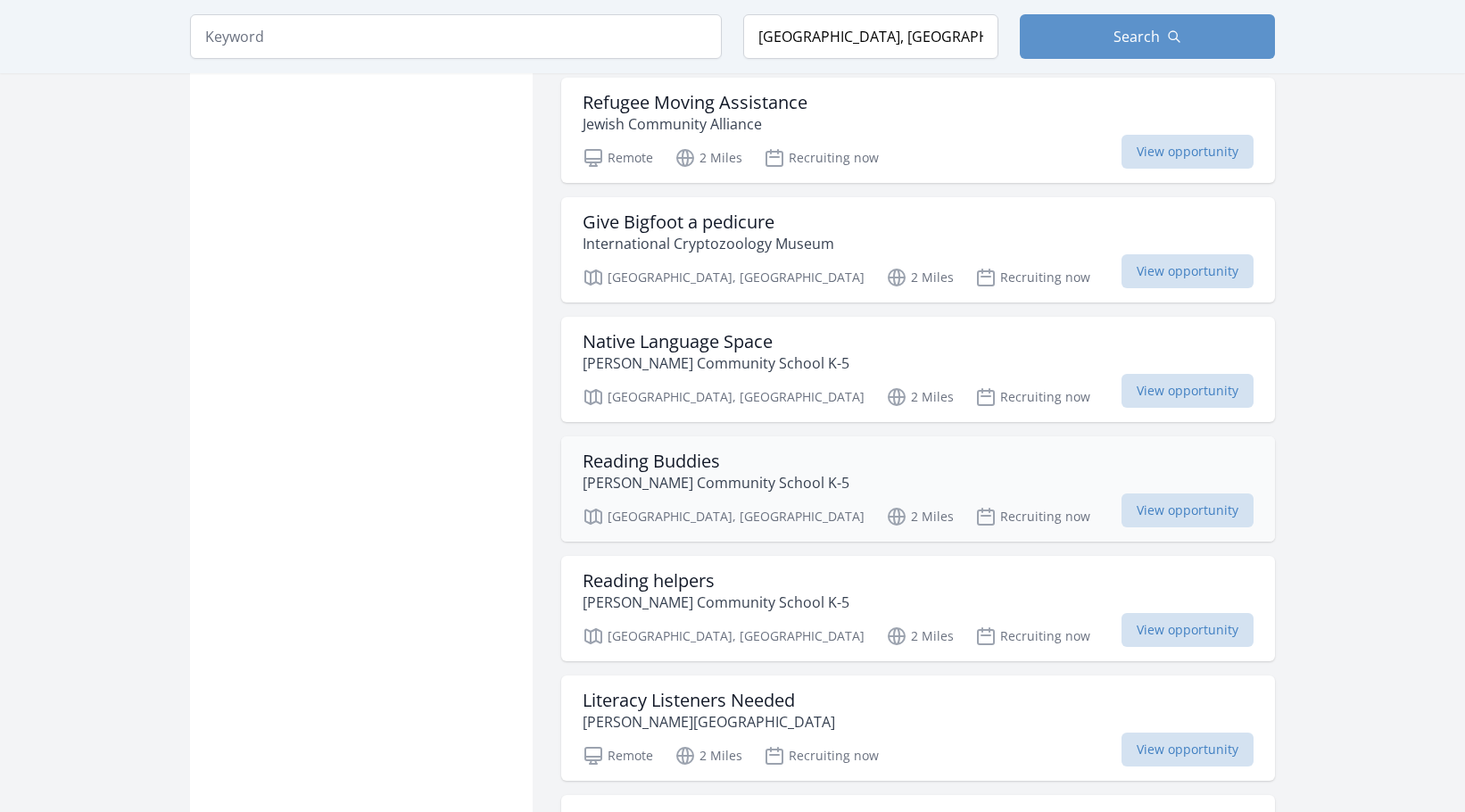
click at [642, 461] on h3 "Reading Buddies" at bounding box center [716, 461] width 267 height 21
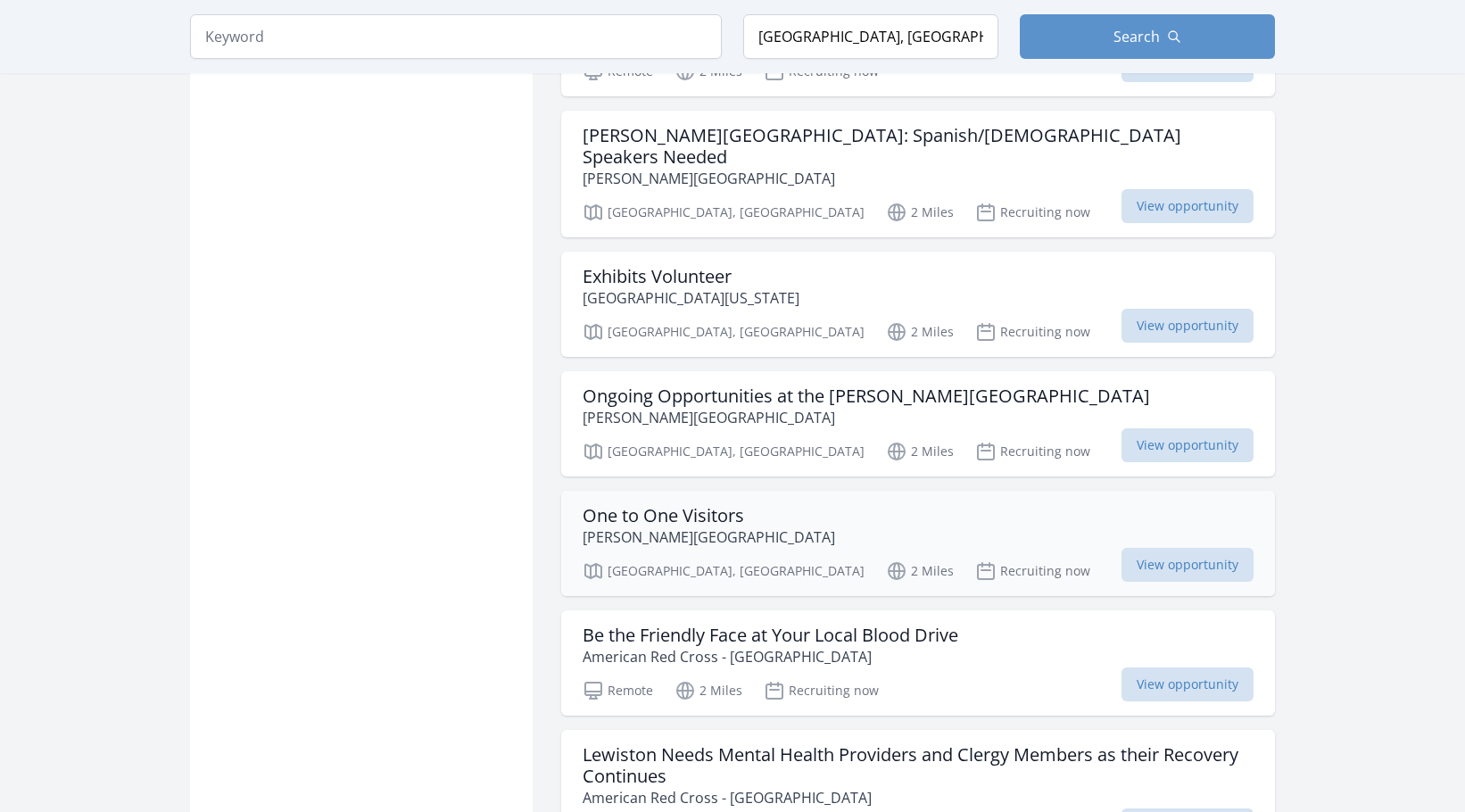
scroll to position [6602, 0]
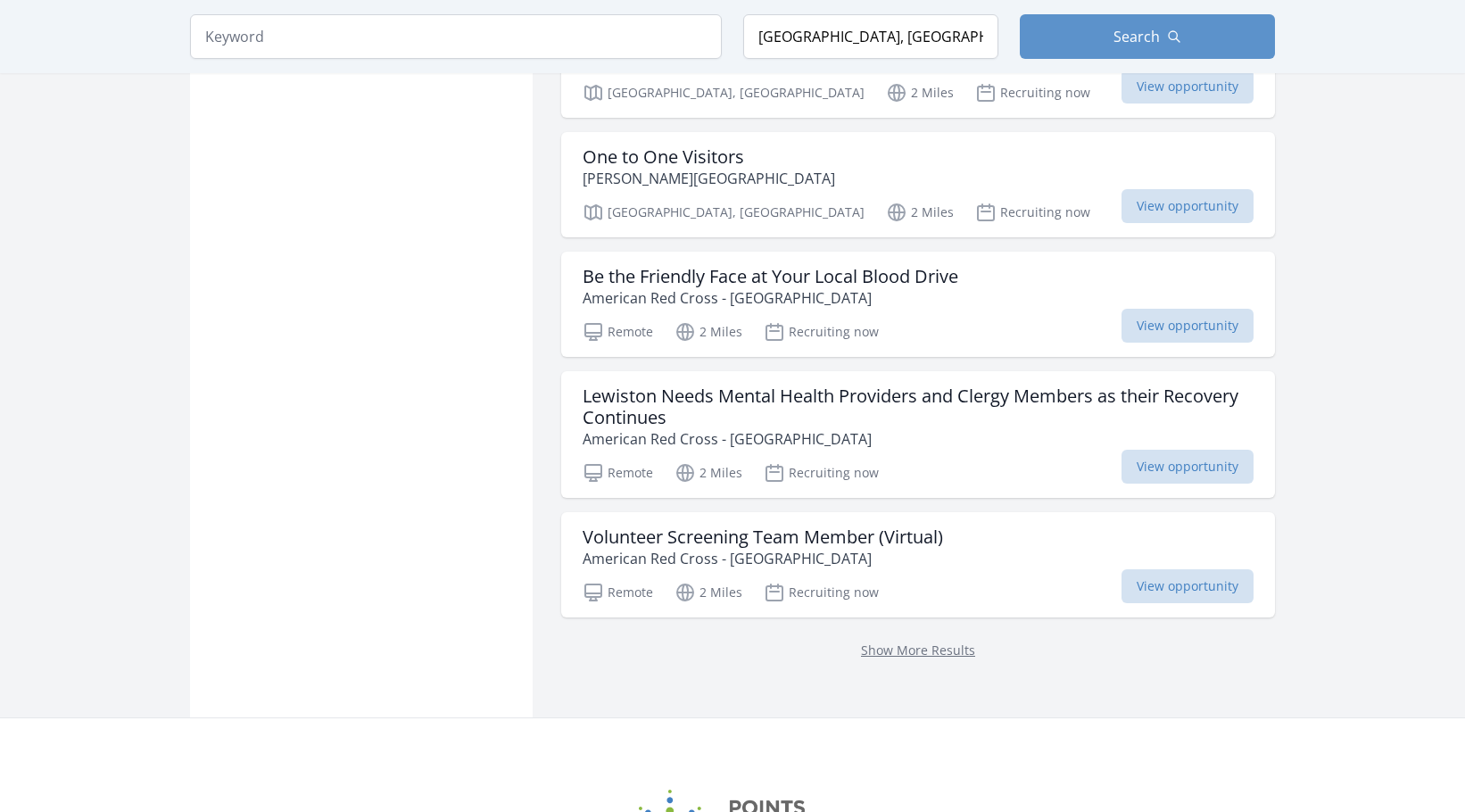
scroll to position [6959, 0]
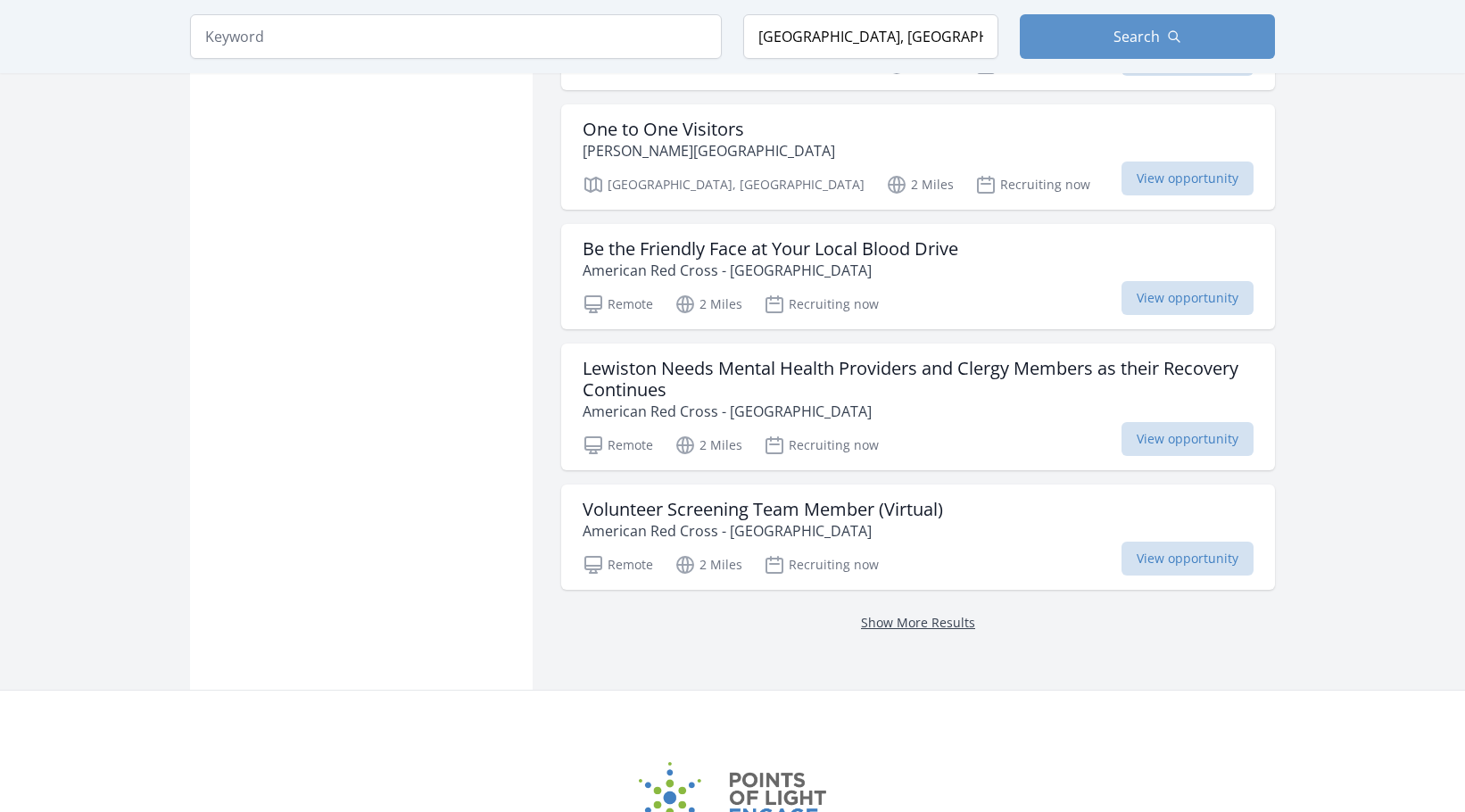
click at [928, 614] on link "Show More Results" at bounding box center [918, 622] width 114 height 17
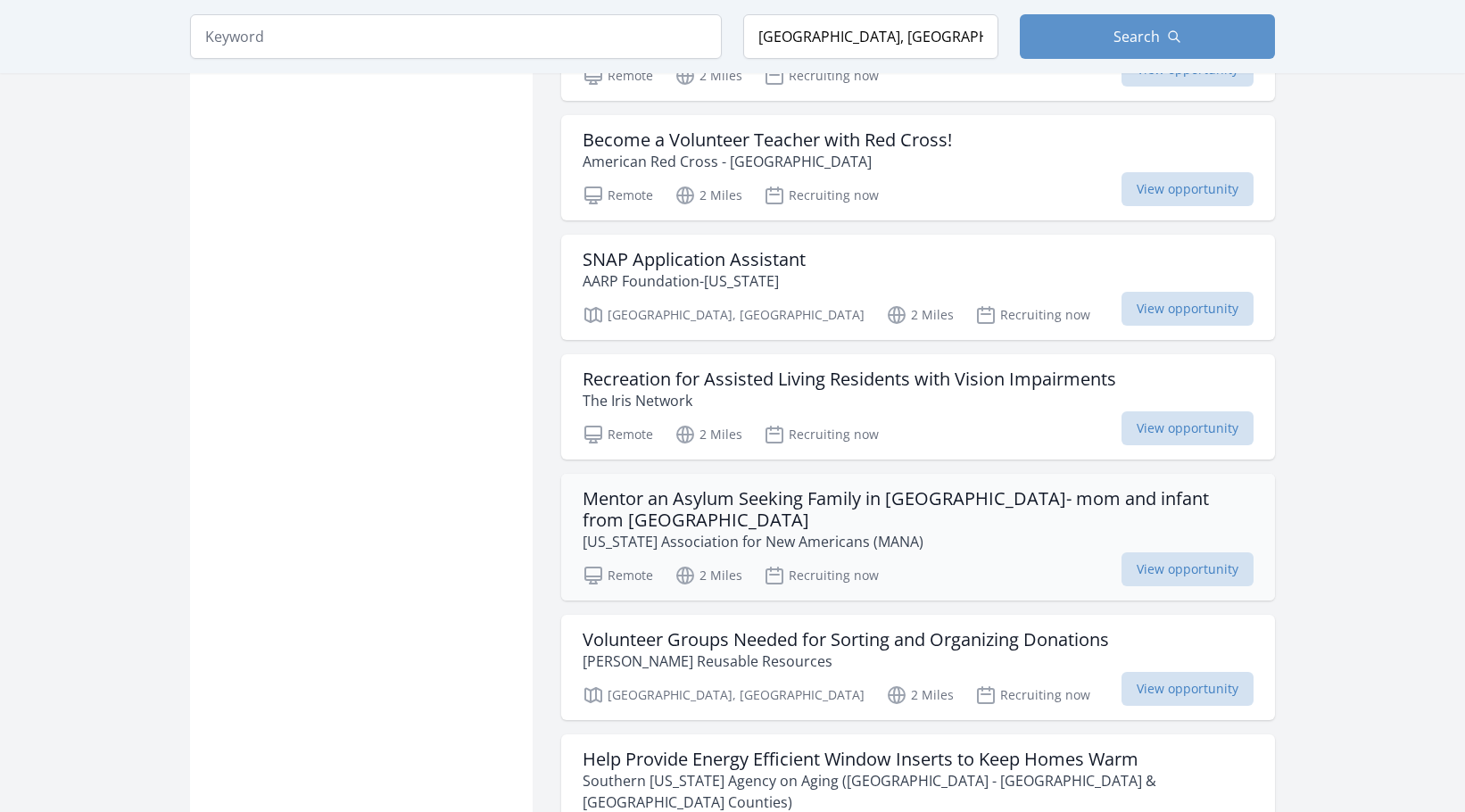
scroll to position [7583, 0]
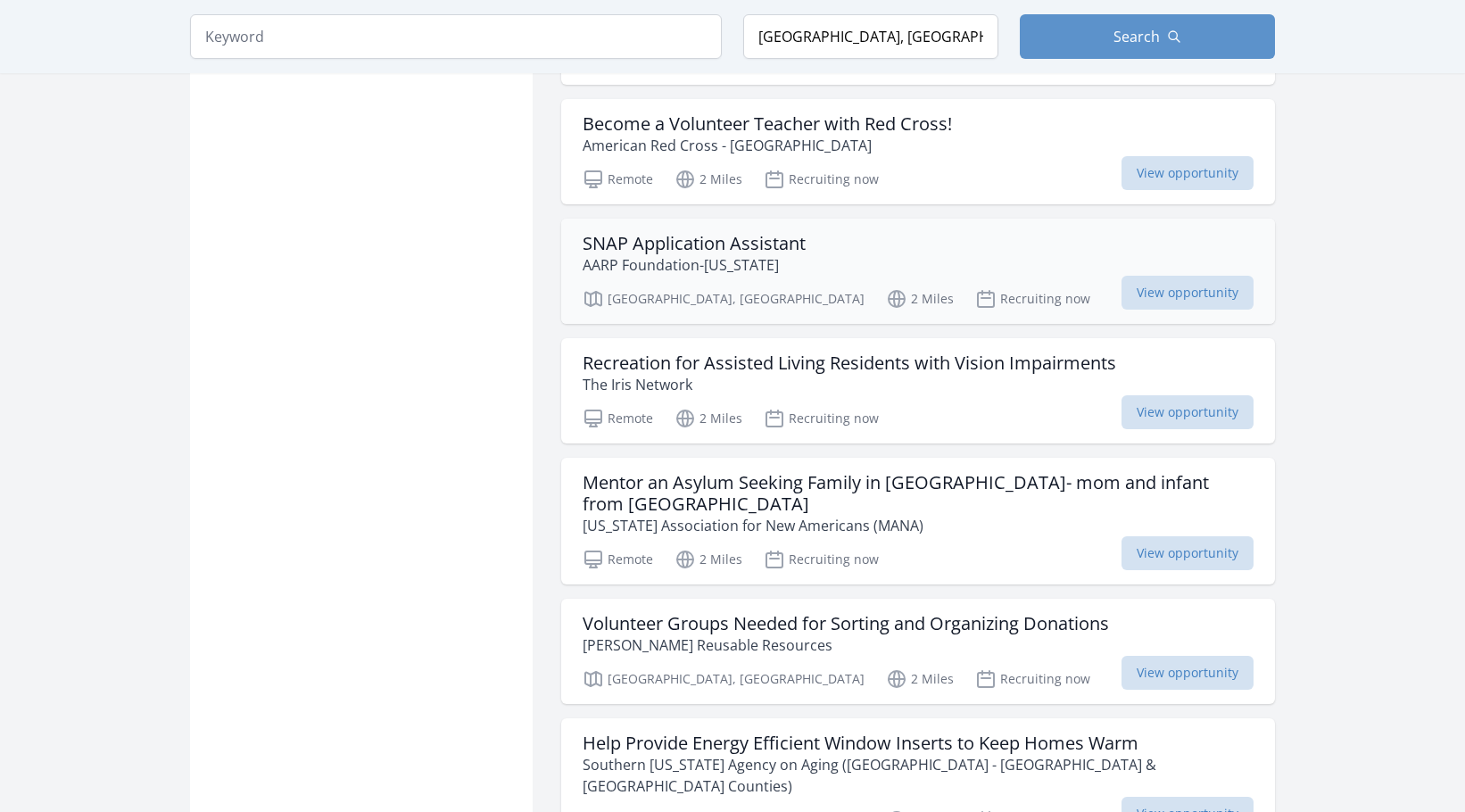
click at [684, 233] on h3 "SNAP Application Assistant" at bounding box center [694, 243] width 223 height 21
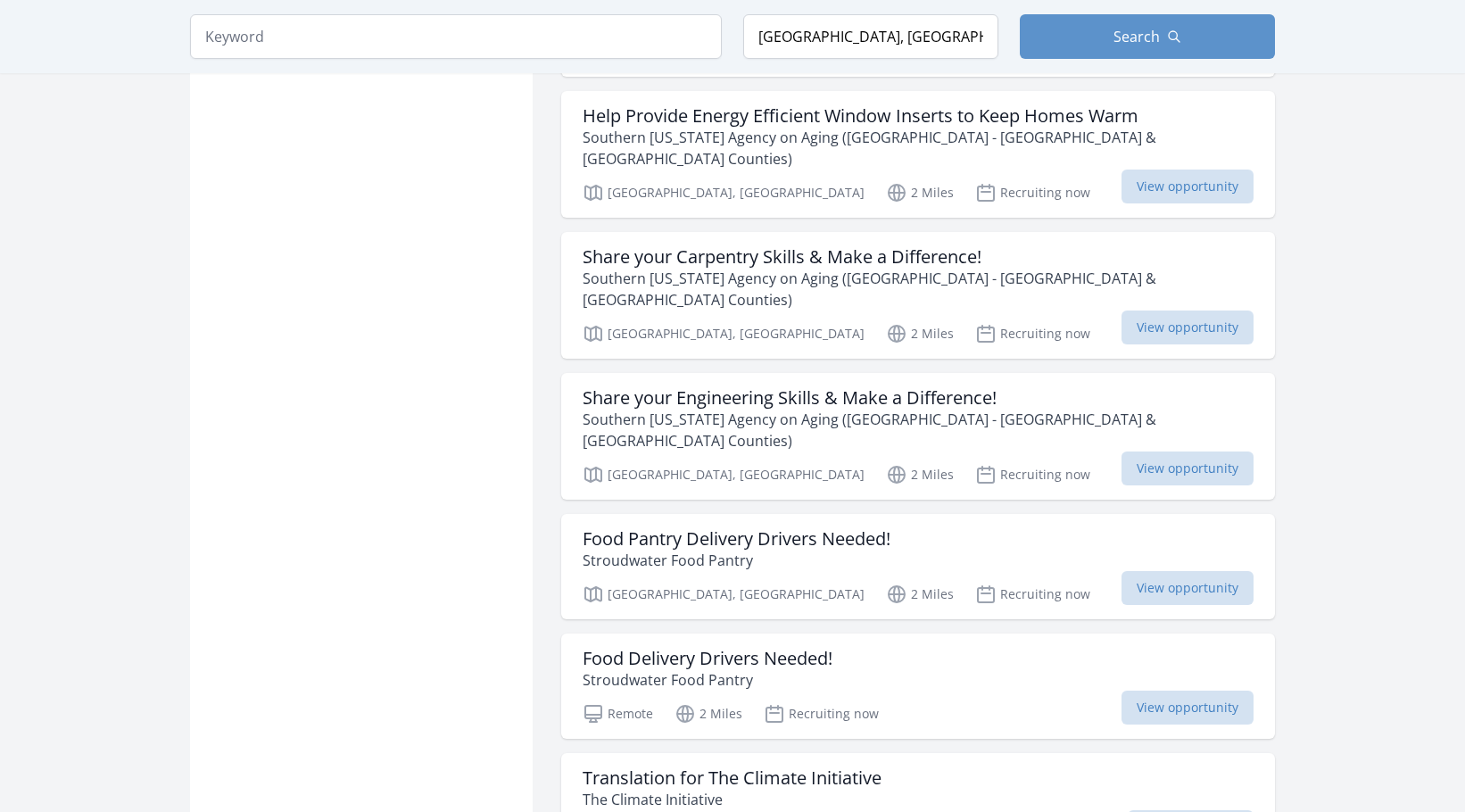
scroll to position [8208, 0]
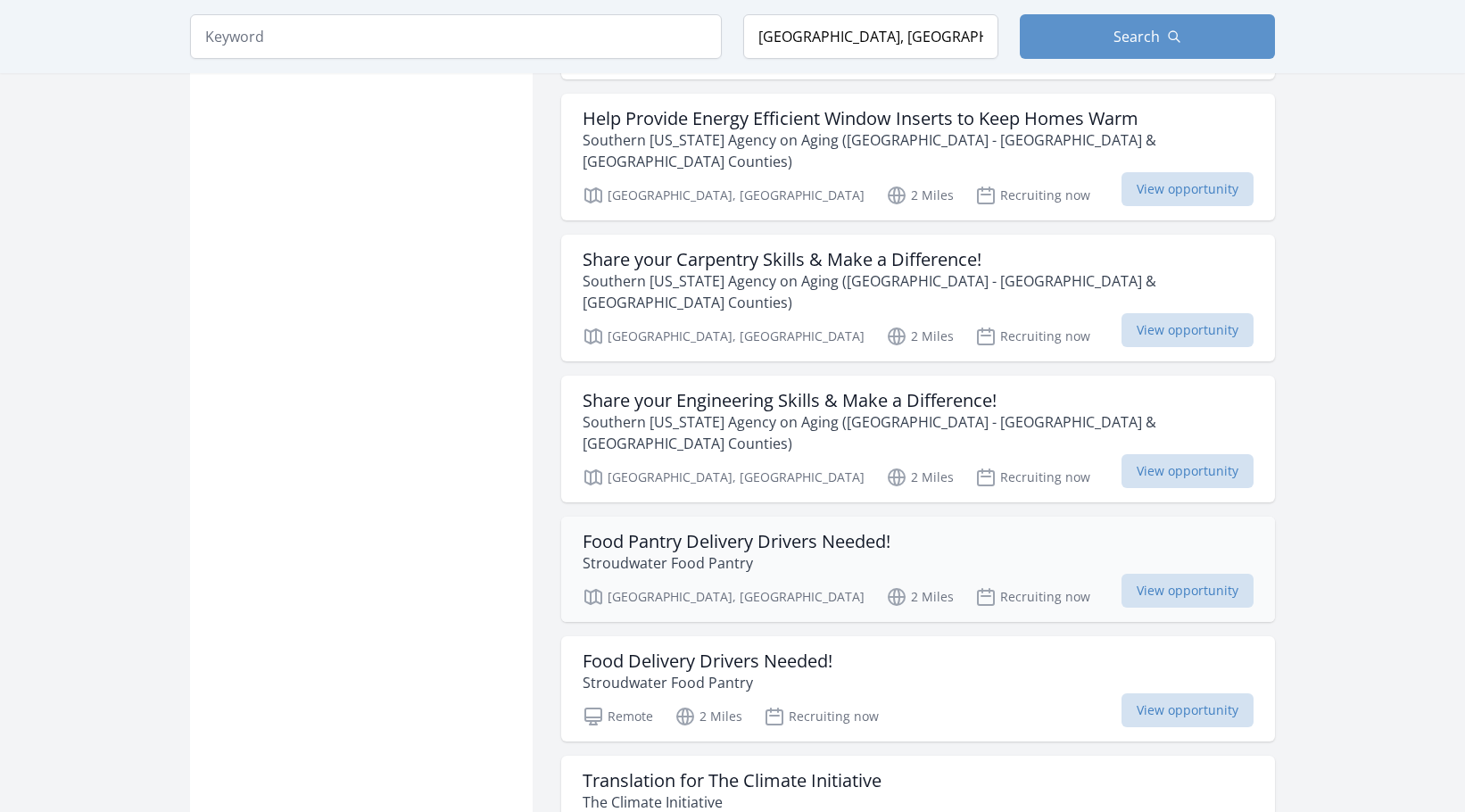
click at [691, 531] on h3 "Food Pantry Delivery Drivers Needed!" at bounding box center [736, 541] width 308 height 21
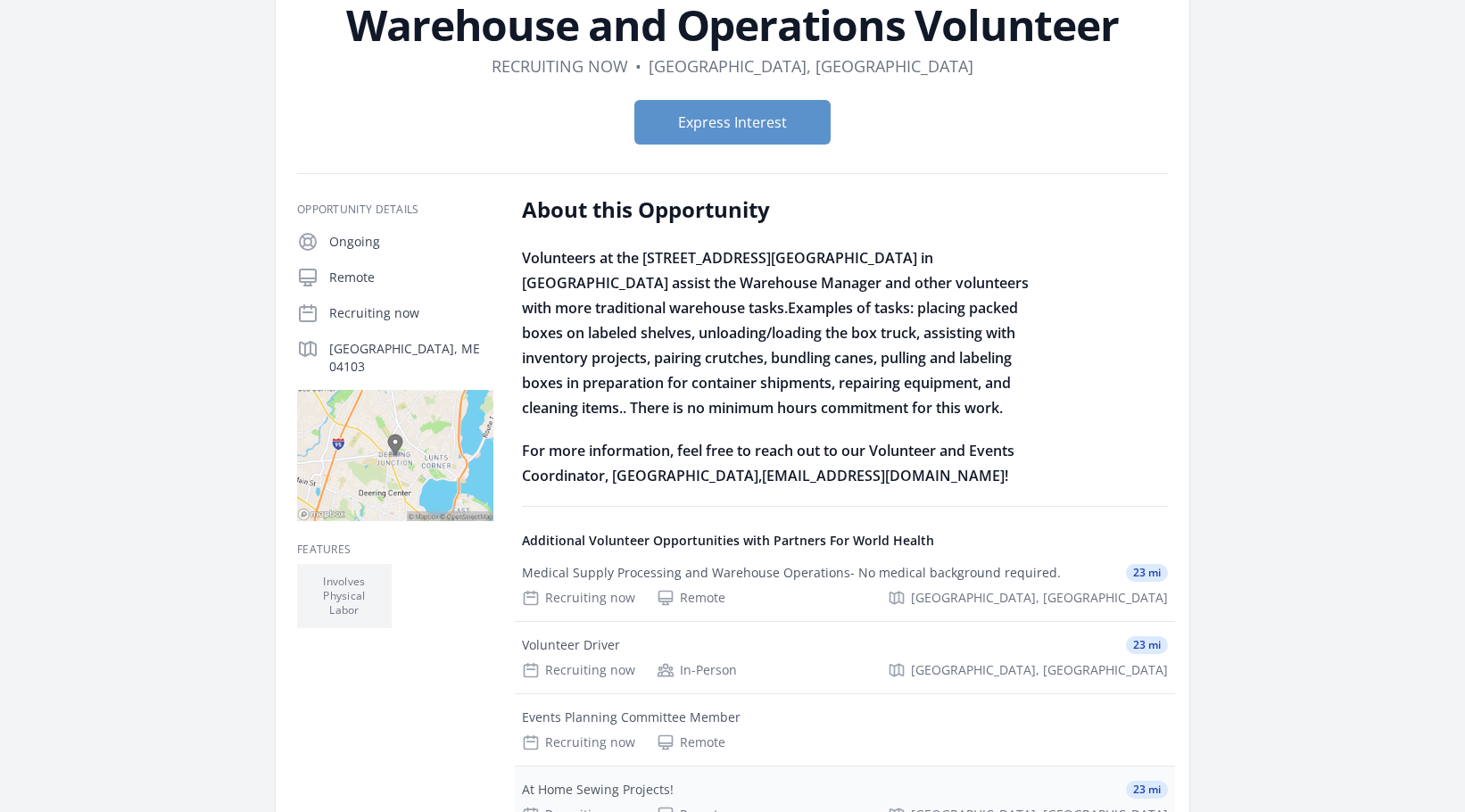
scroll to position [446, 0]
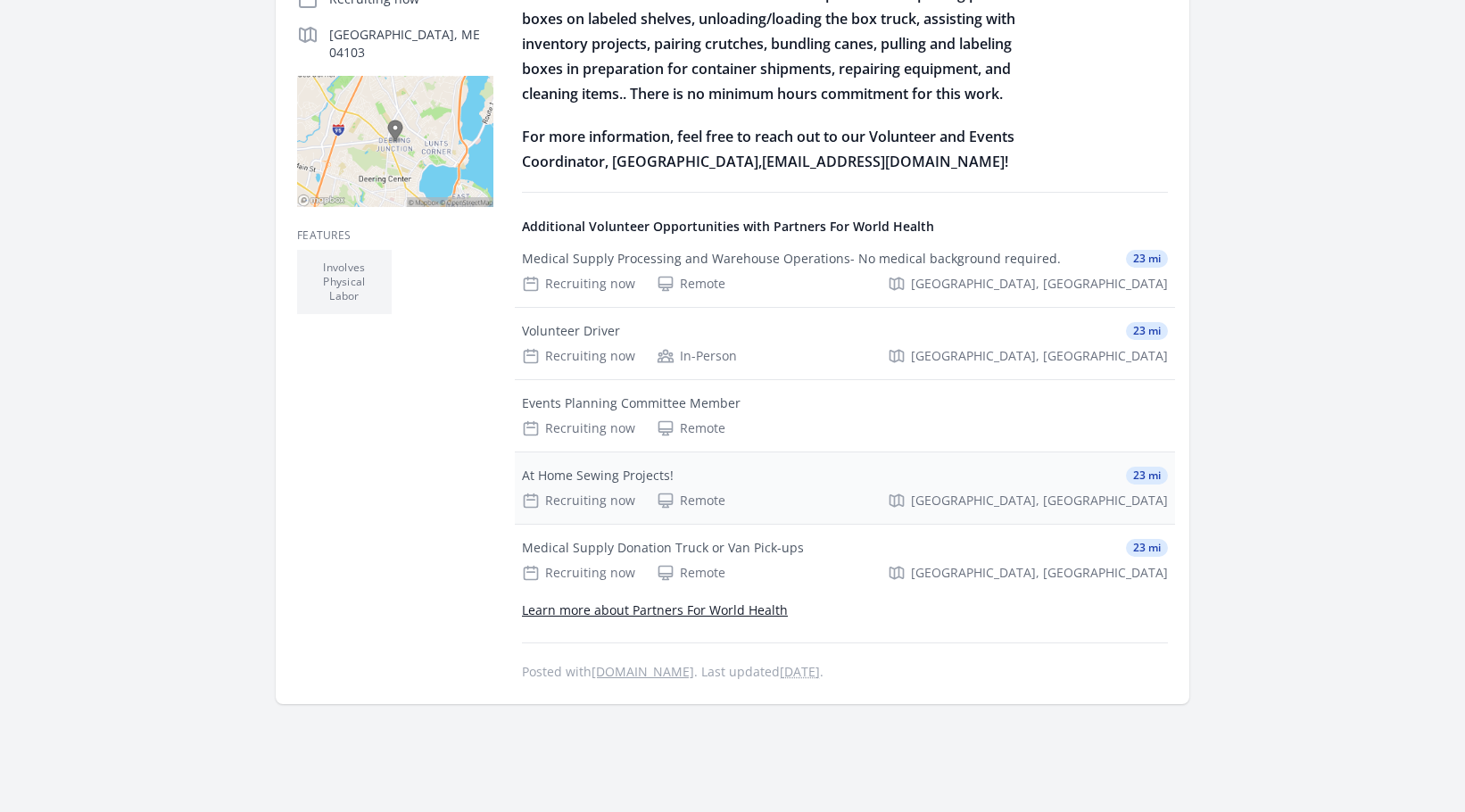
click at [605, 477] on div "At Home Sewing Projects!" at bounding box center [598, 476] width 152 height 18
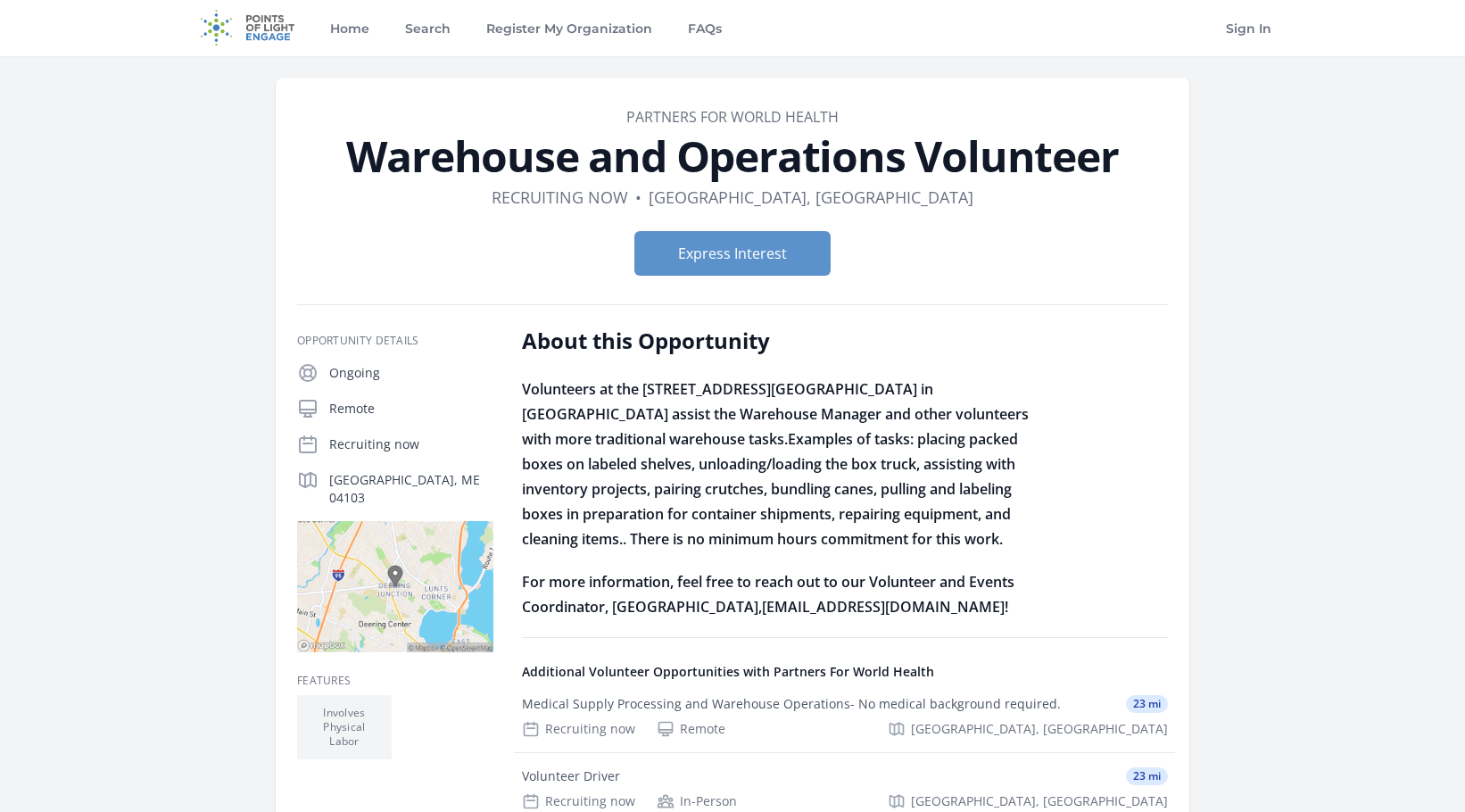
scroll to position [0, 0]
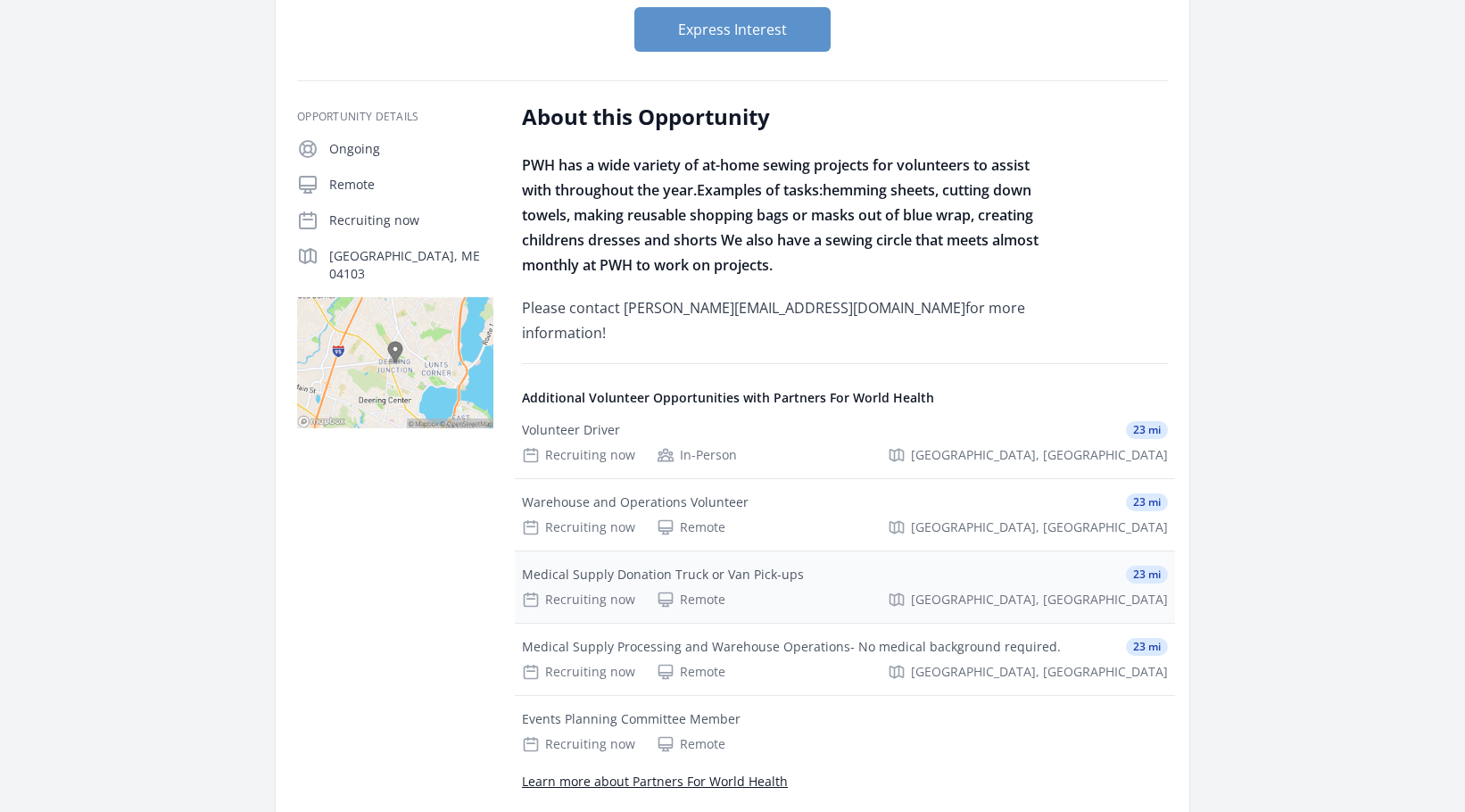
scroll to position [268, 0]
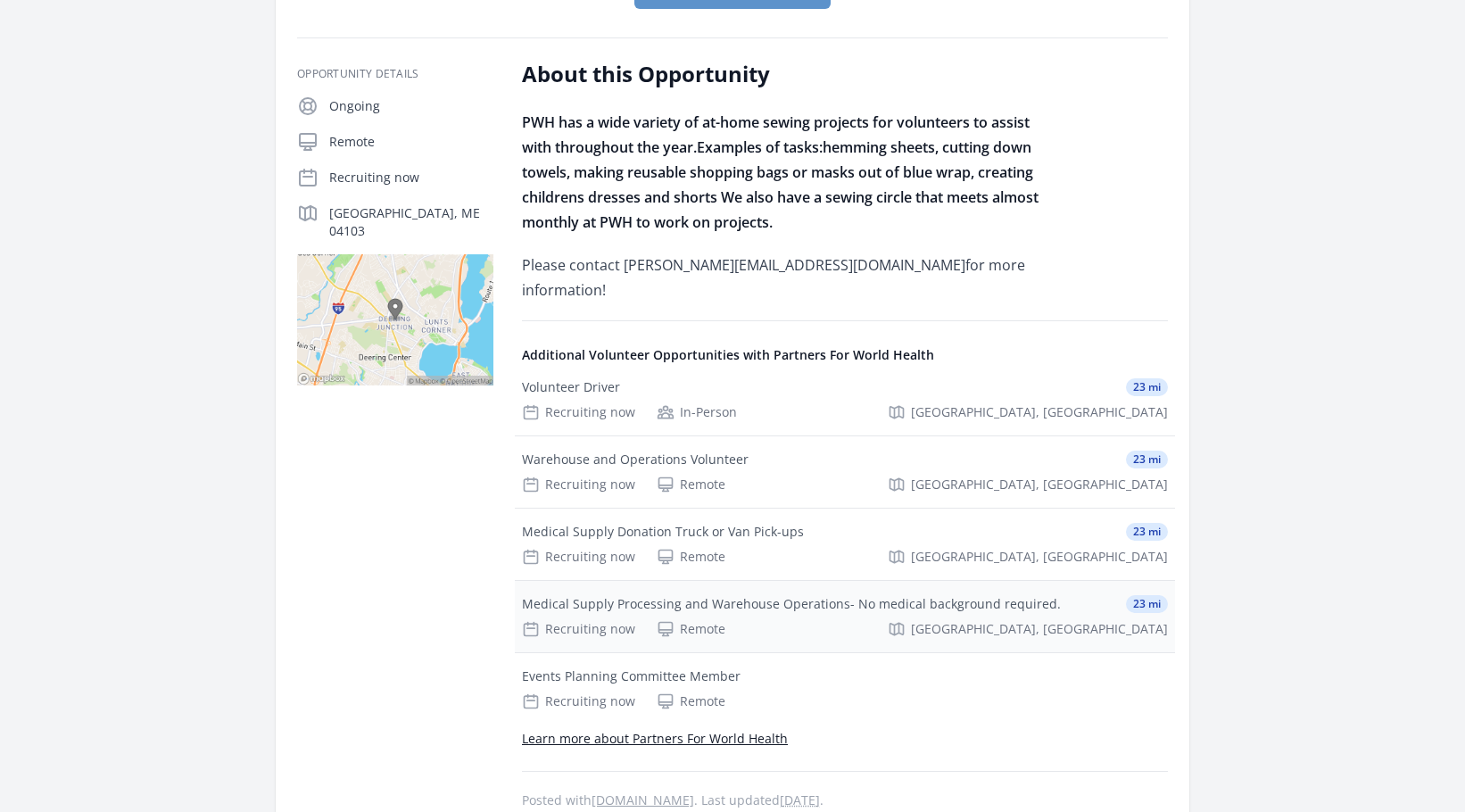
click at [663, 604] on div "Medical Supply Processing and Warehouse Operations- No medical background requi…" at bounding box center [791, 603] width 539 height 18
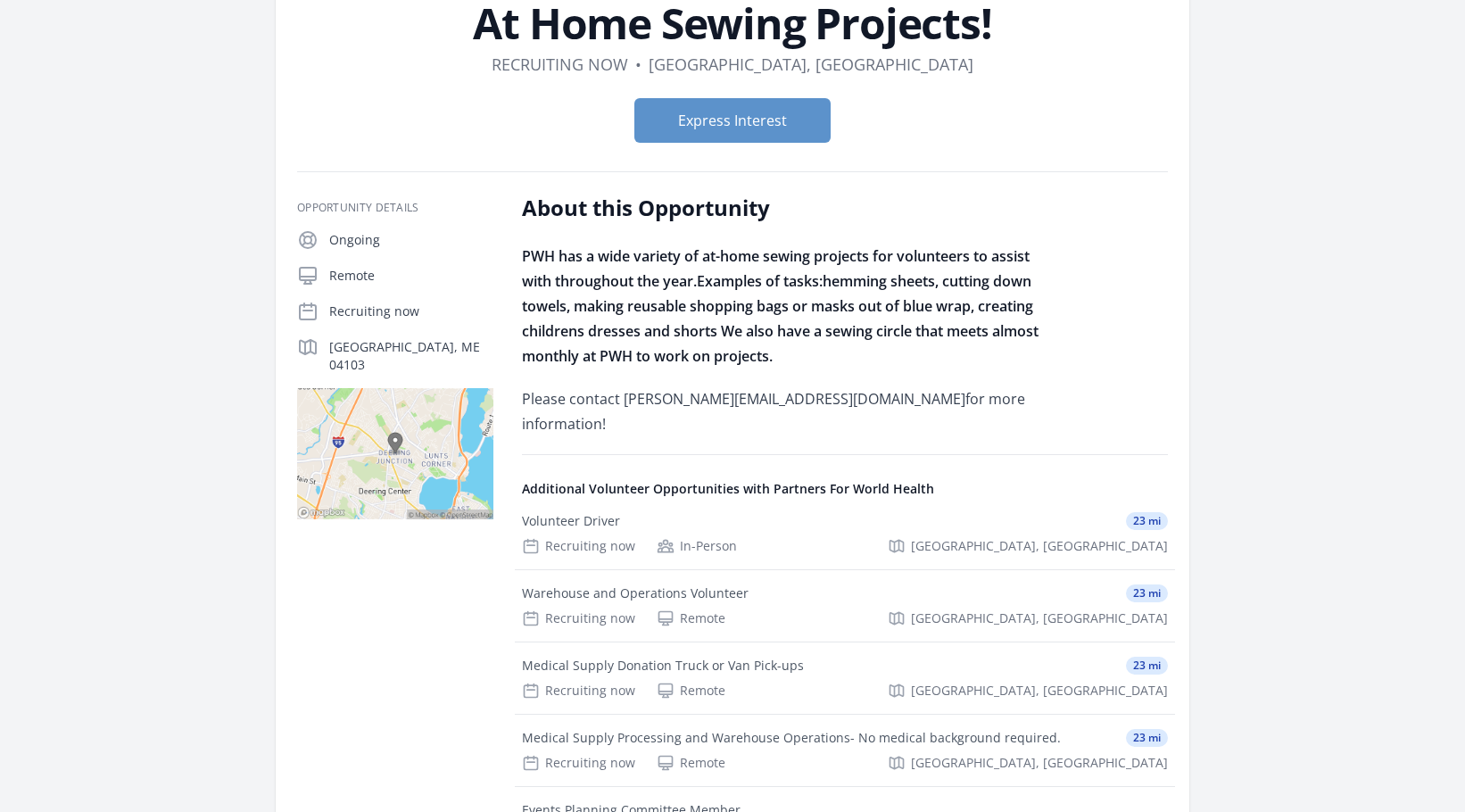
scroll to position [0, 0]
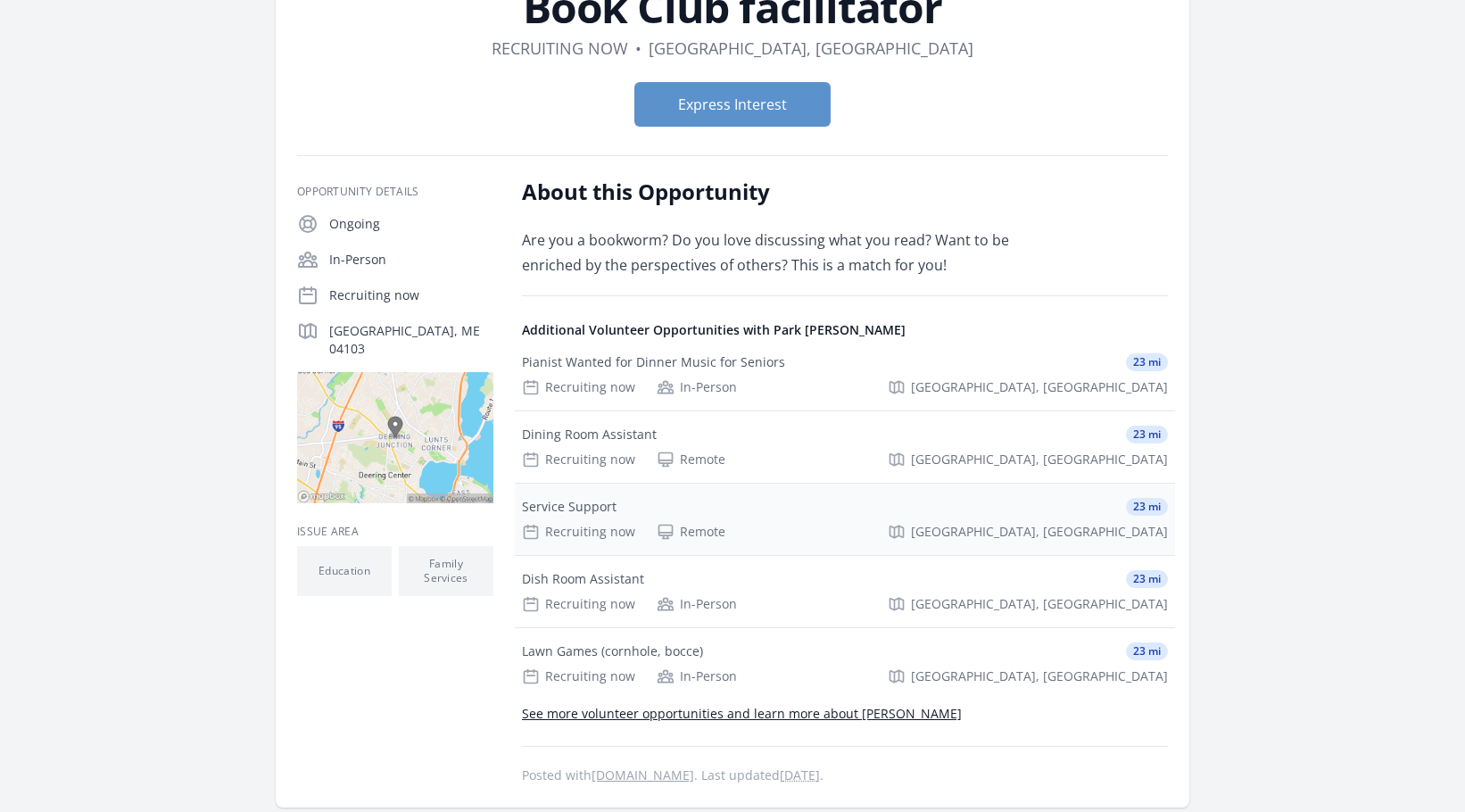
scroll to position [178, 0]
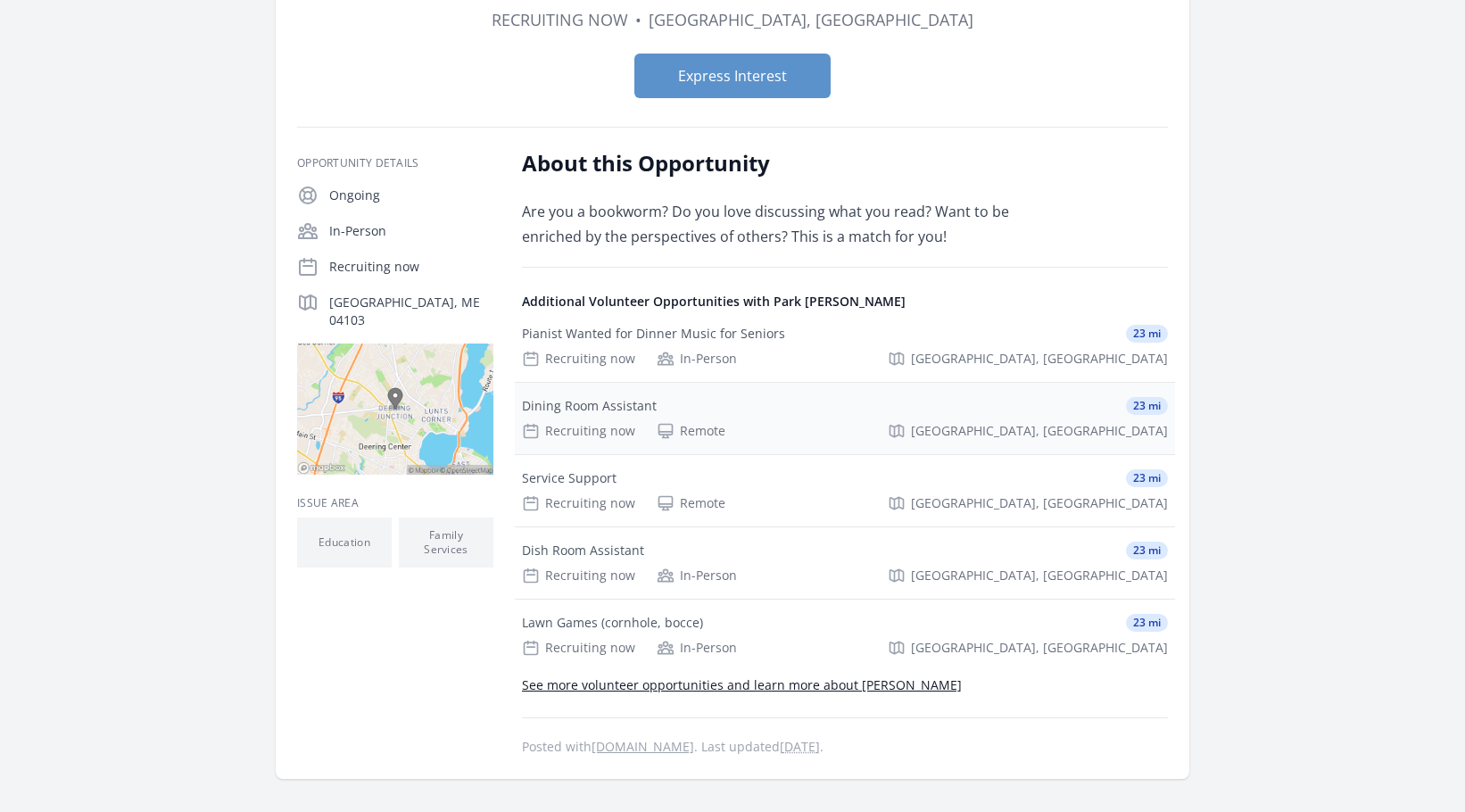
click at [618, 408] on div "Dining Room Assistant" at bounding box center [589, 406] width 134 height 18
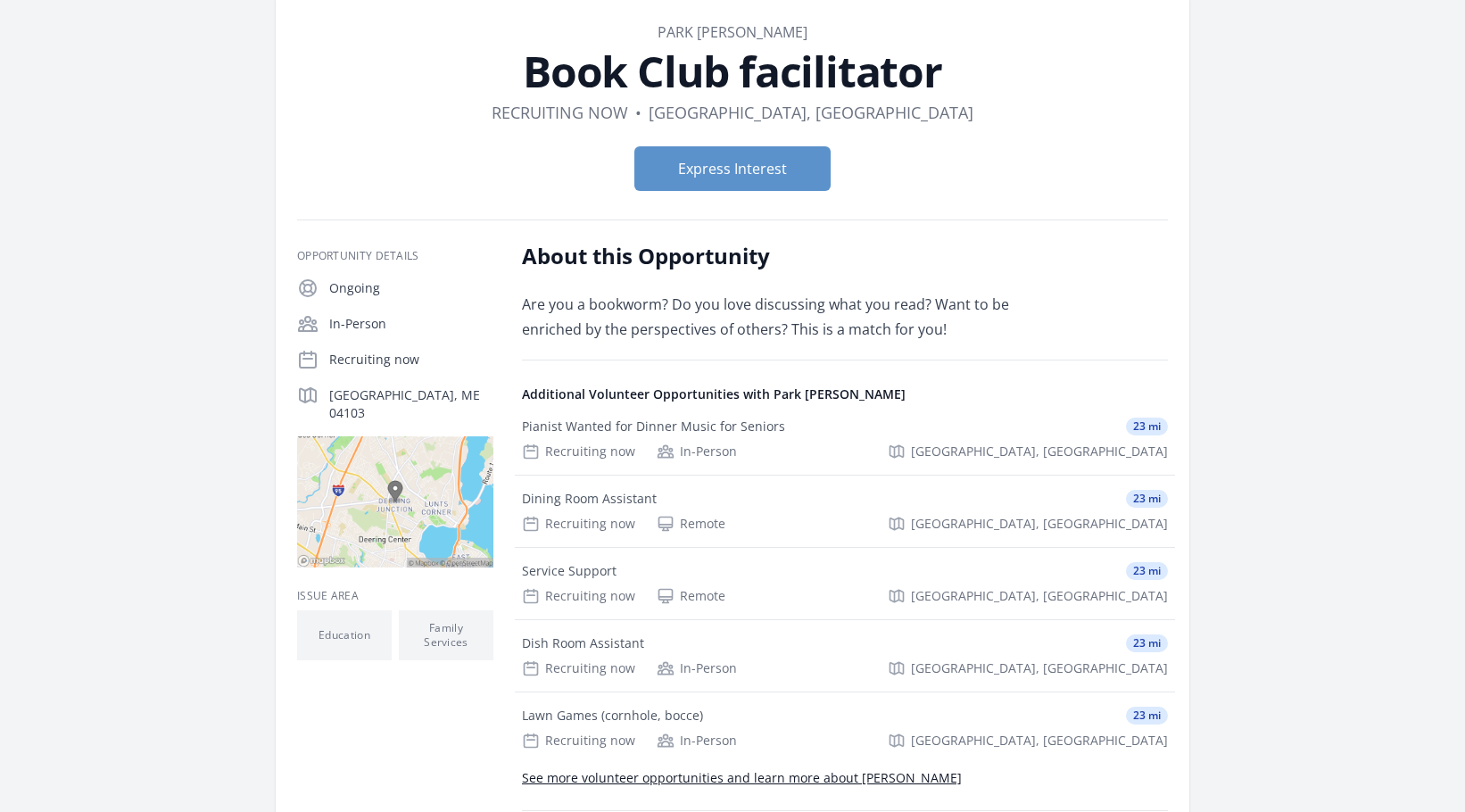
scroll to position [0, 0]
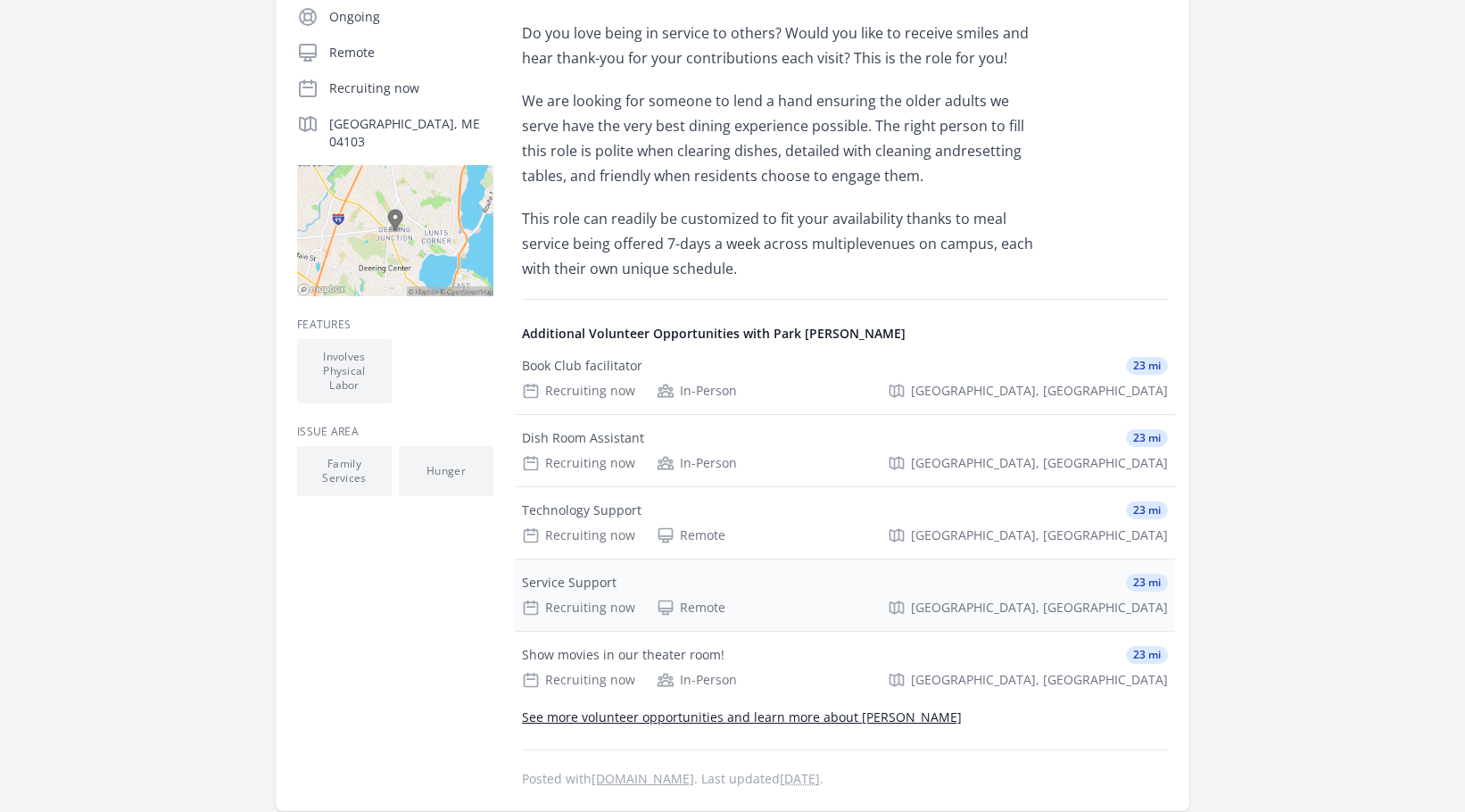
scroll to position [268, 0]
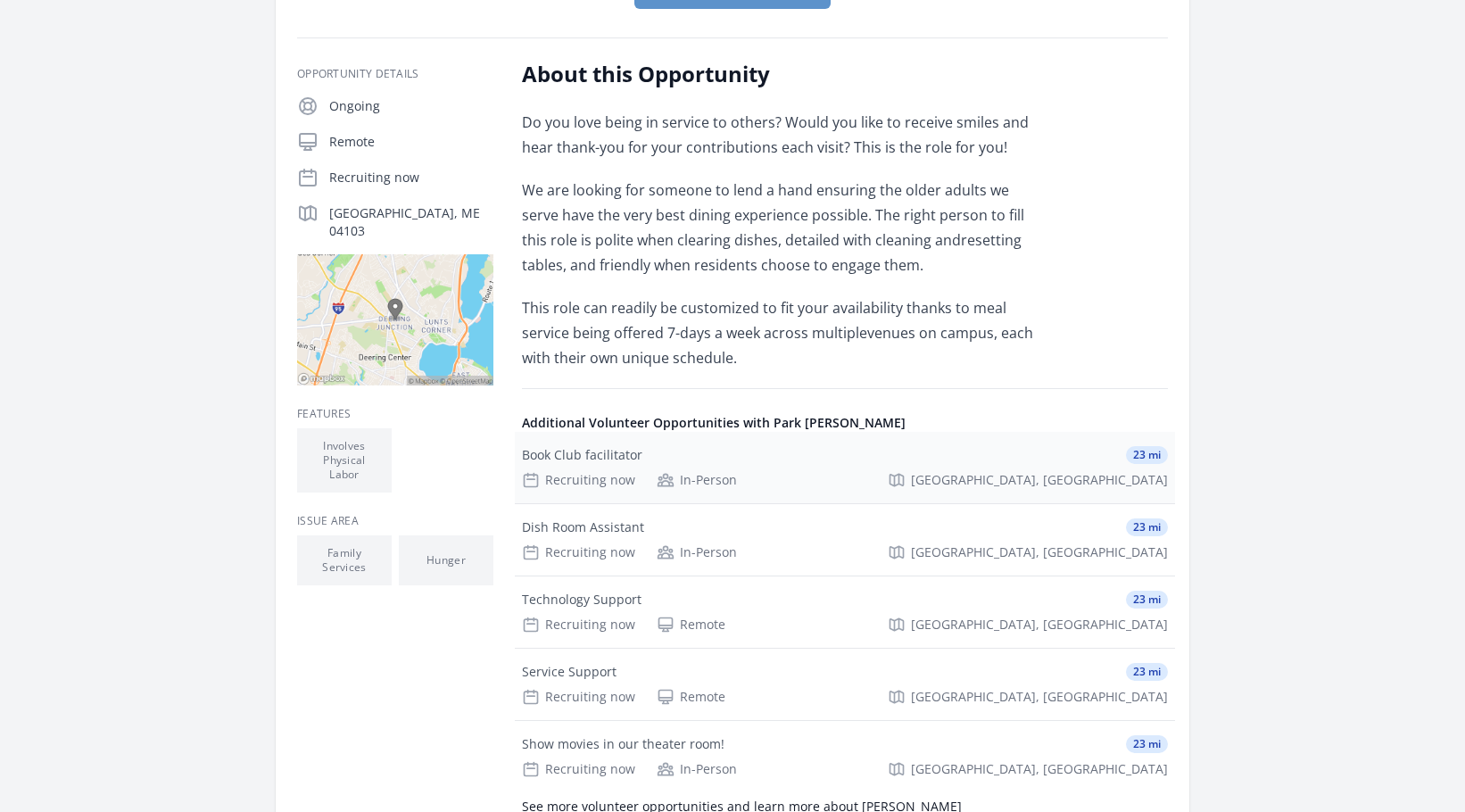
click at [578, 454] on div "Book Club facilitator" at bounding box center [582, 455] width 120 height 18
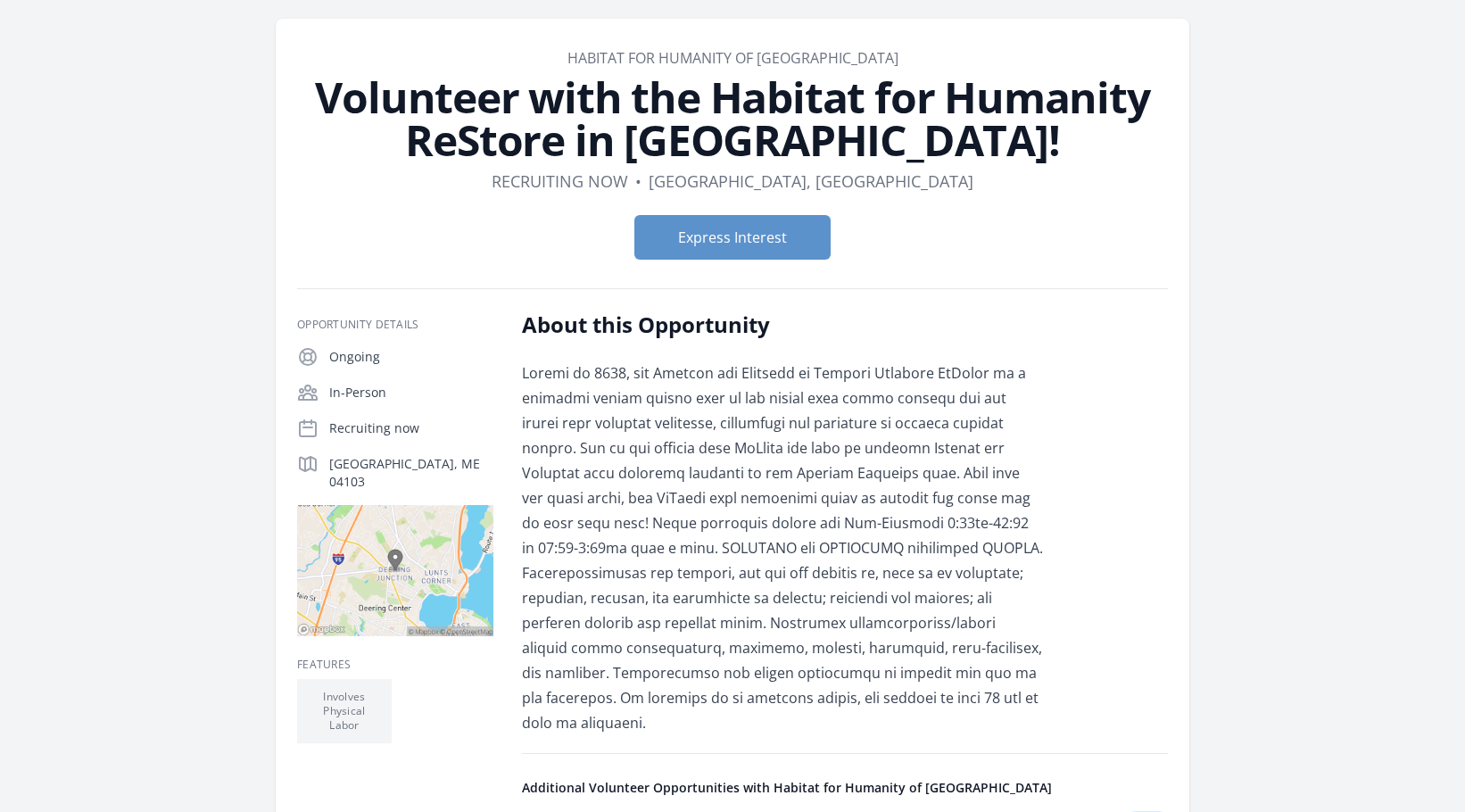
scroll to position [90, 0]
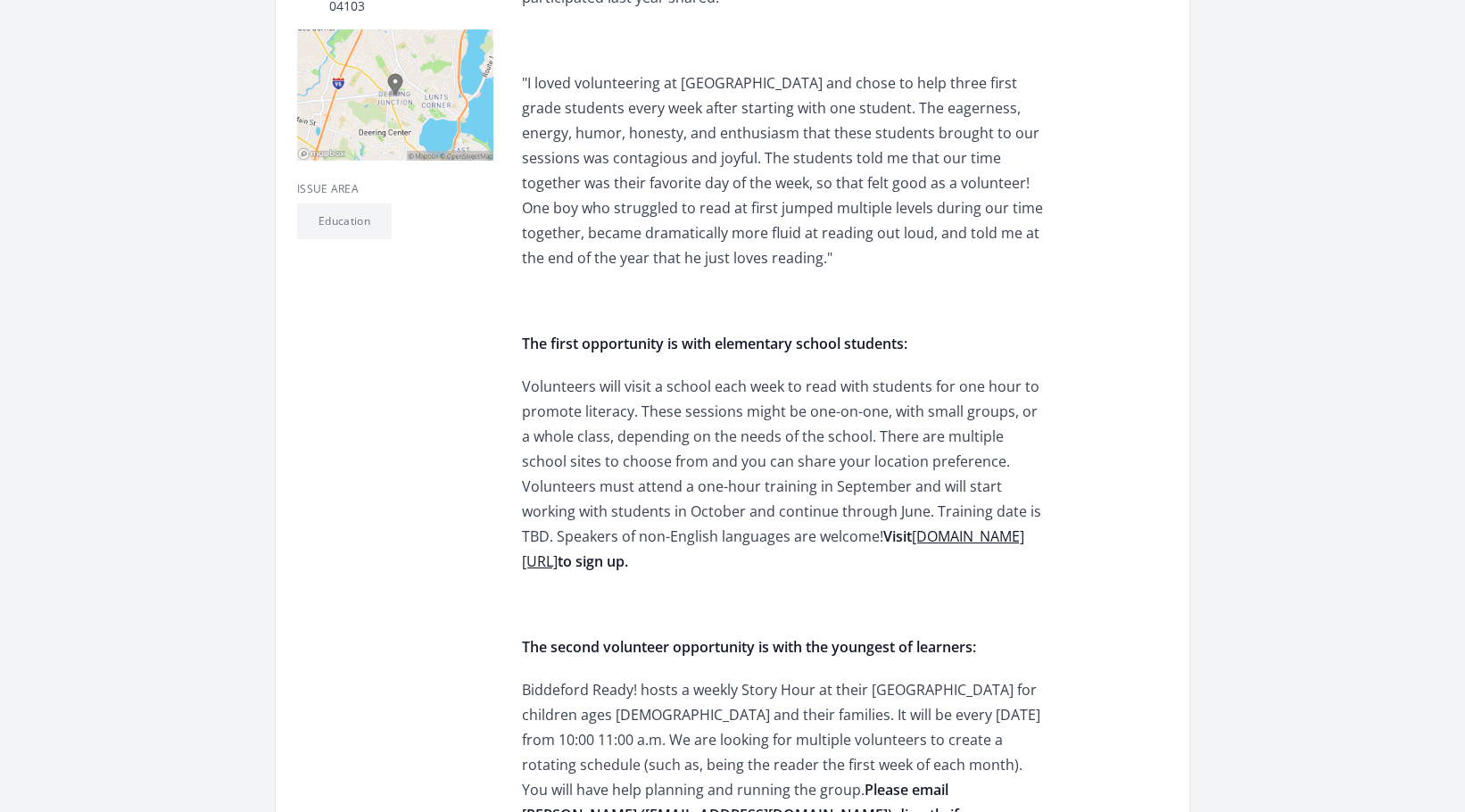
scroll to position [624, 0]
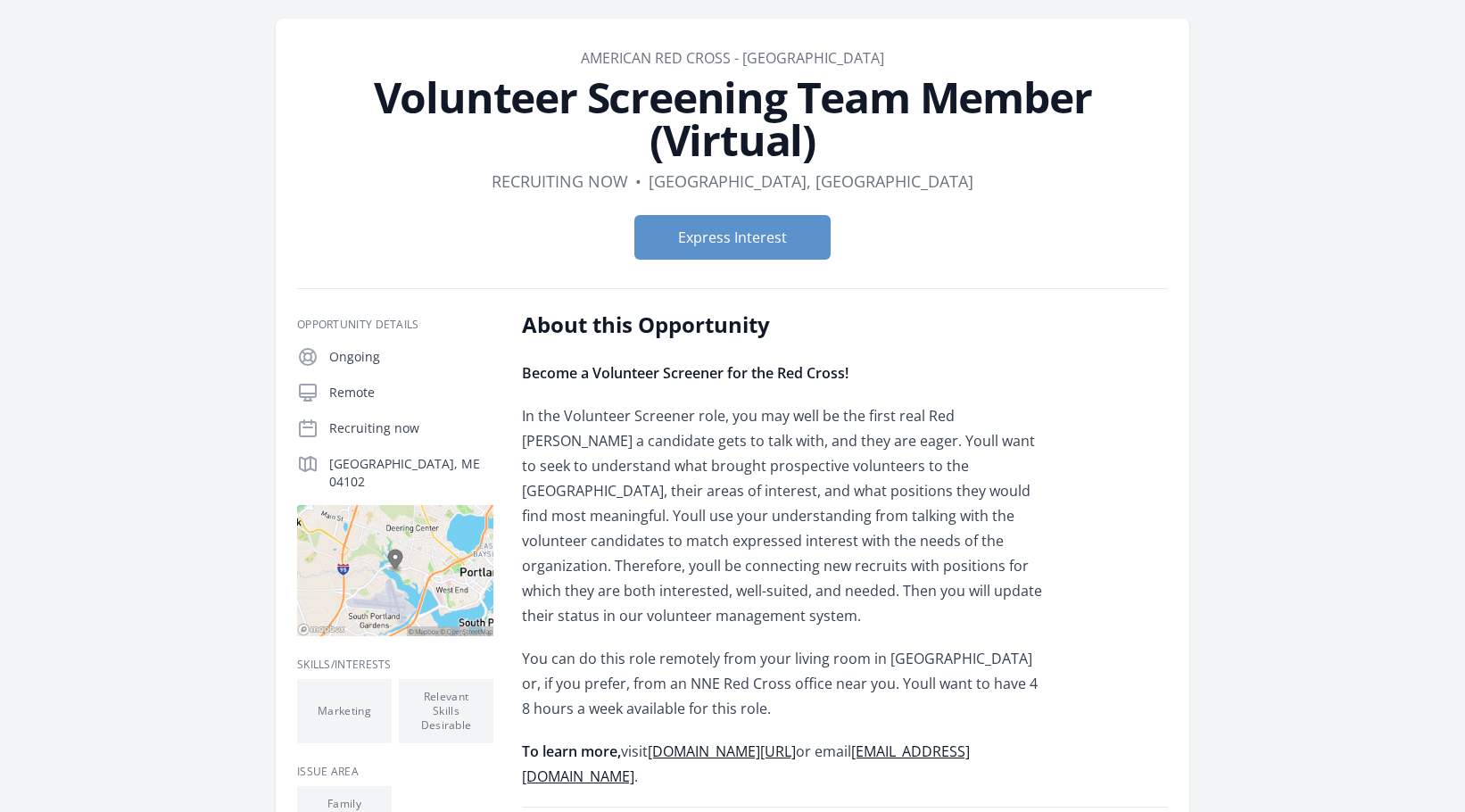
scroll to position [90, 0]
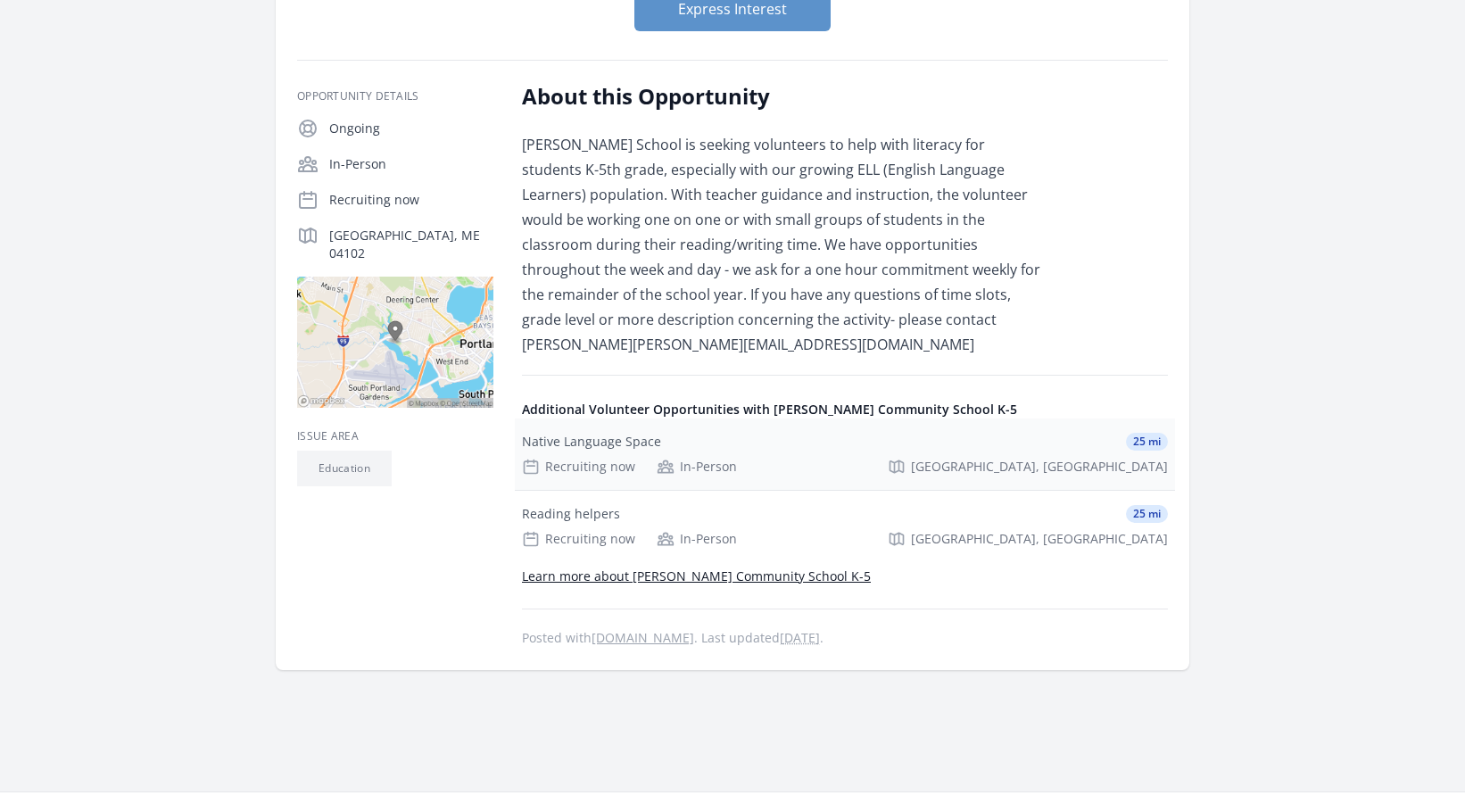
scroll to position [268, 0]
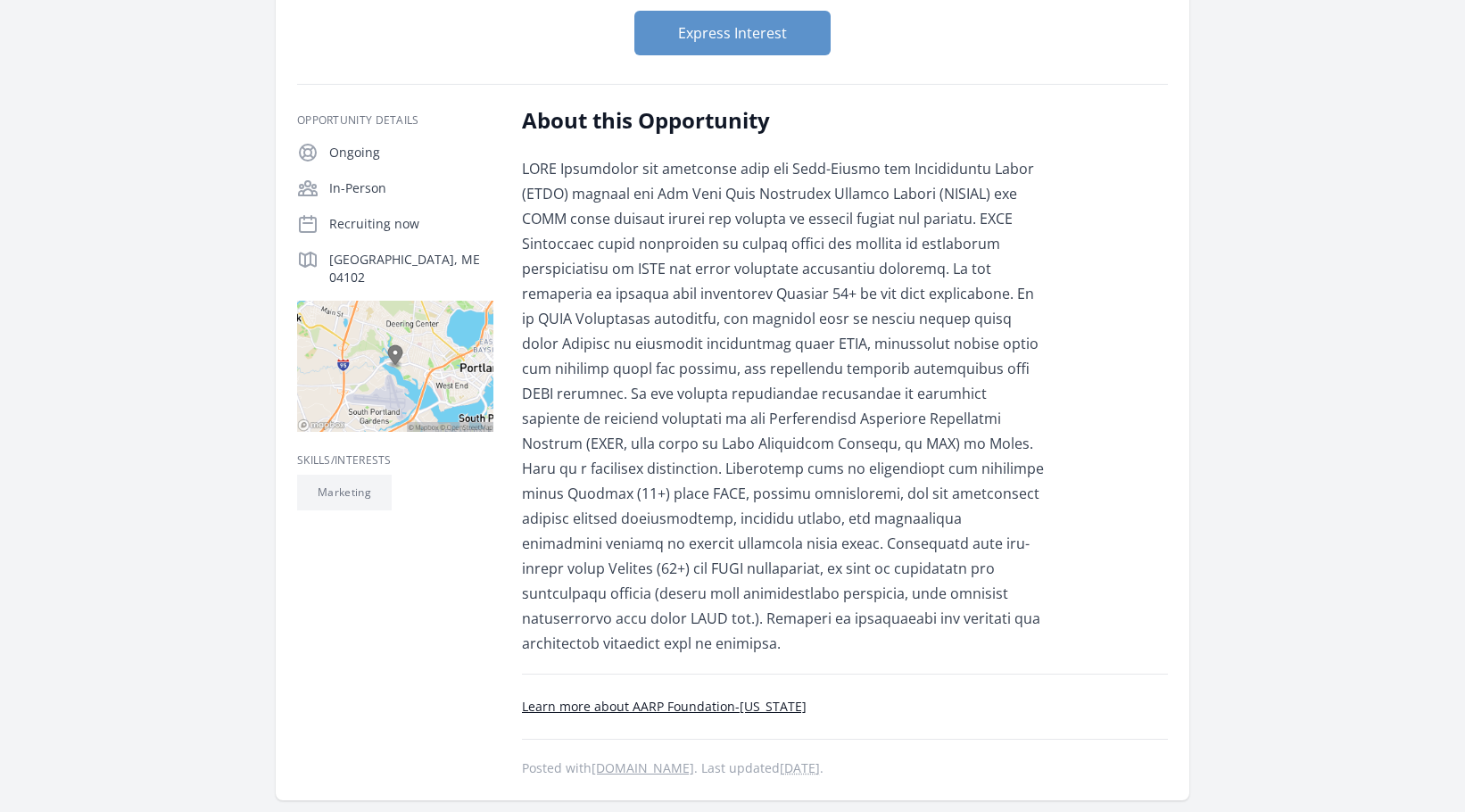
scroll to position [268, 0]
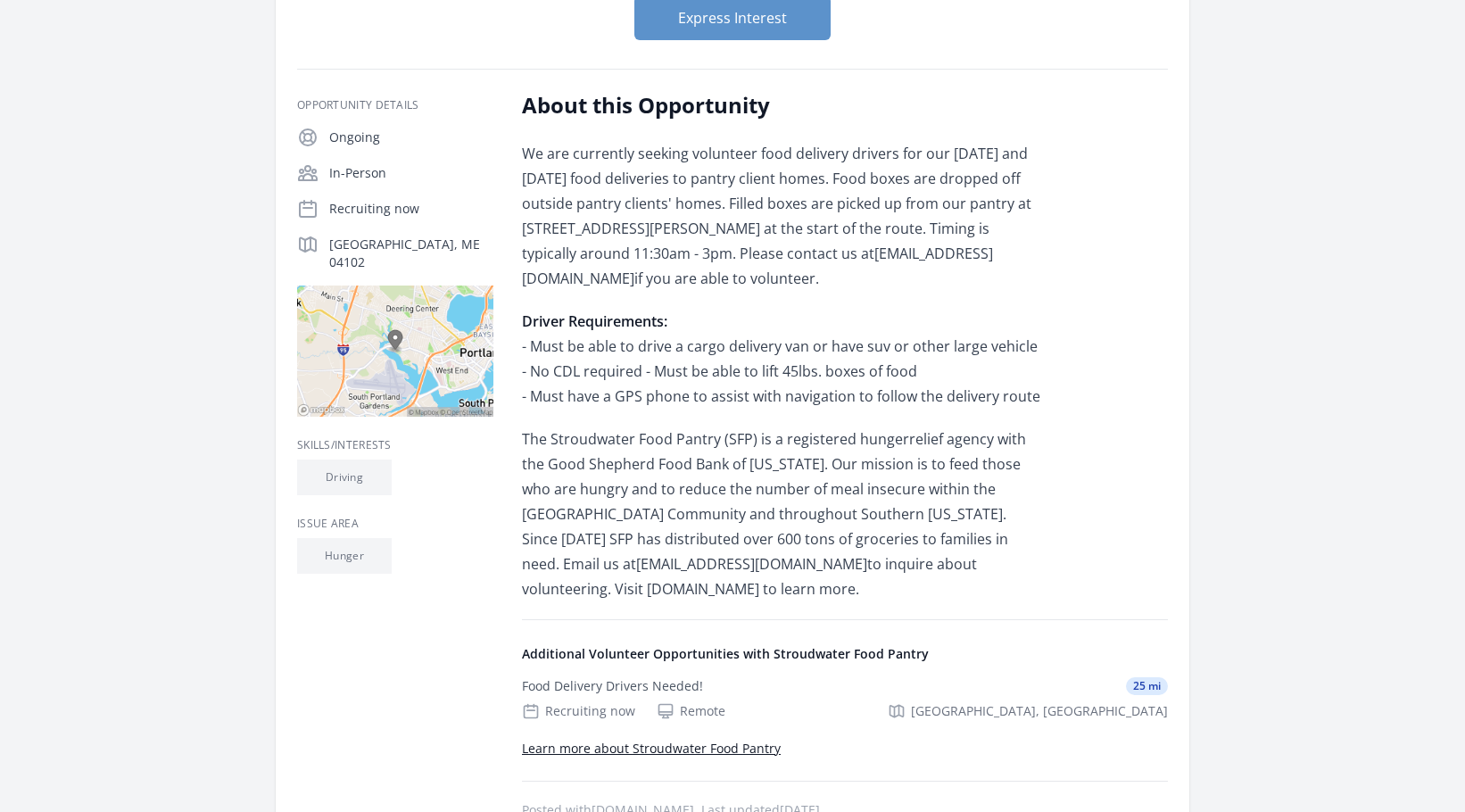
scroll to position [268, 0]
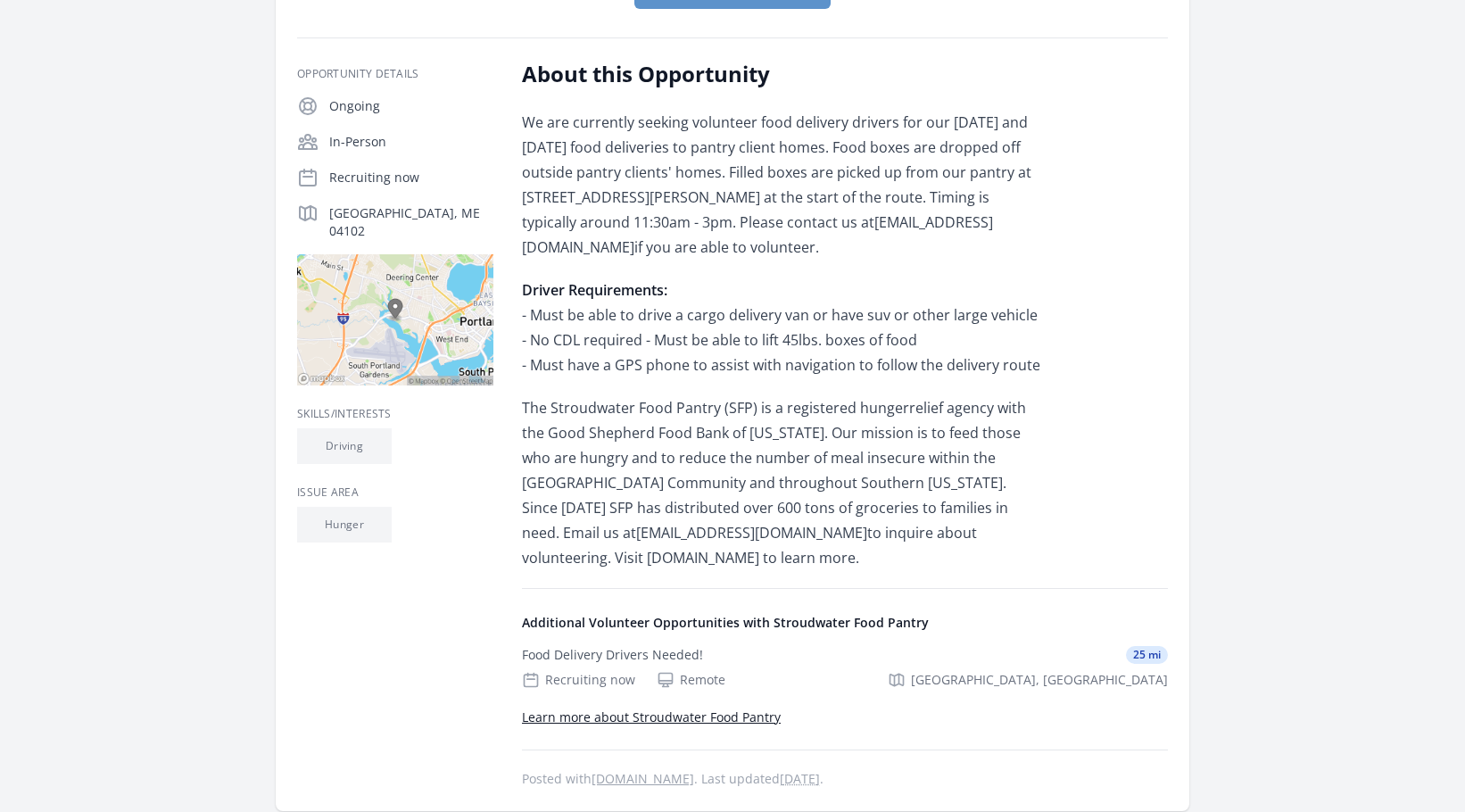
click at [523, 560] on p "The Stroudwater Food Pantry (SFP) is a registered hungerrelief agency with the …" at bounding box center [783, 482] width 522 height 174
drag, startPoint x: 522, startPoint y: 558, endPoint x: 751, endPoint y: 561, distance: 229.0
click at [751, 561] on p "The Stroudwater Food Pantry (SFP) is a registered hungerrelief agency with the …" at bounding box center [783, 482] width 522 height 174
copy p "[DOMAIN_NAME]"
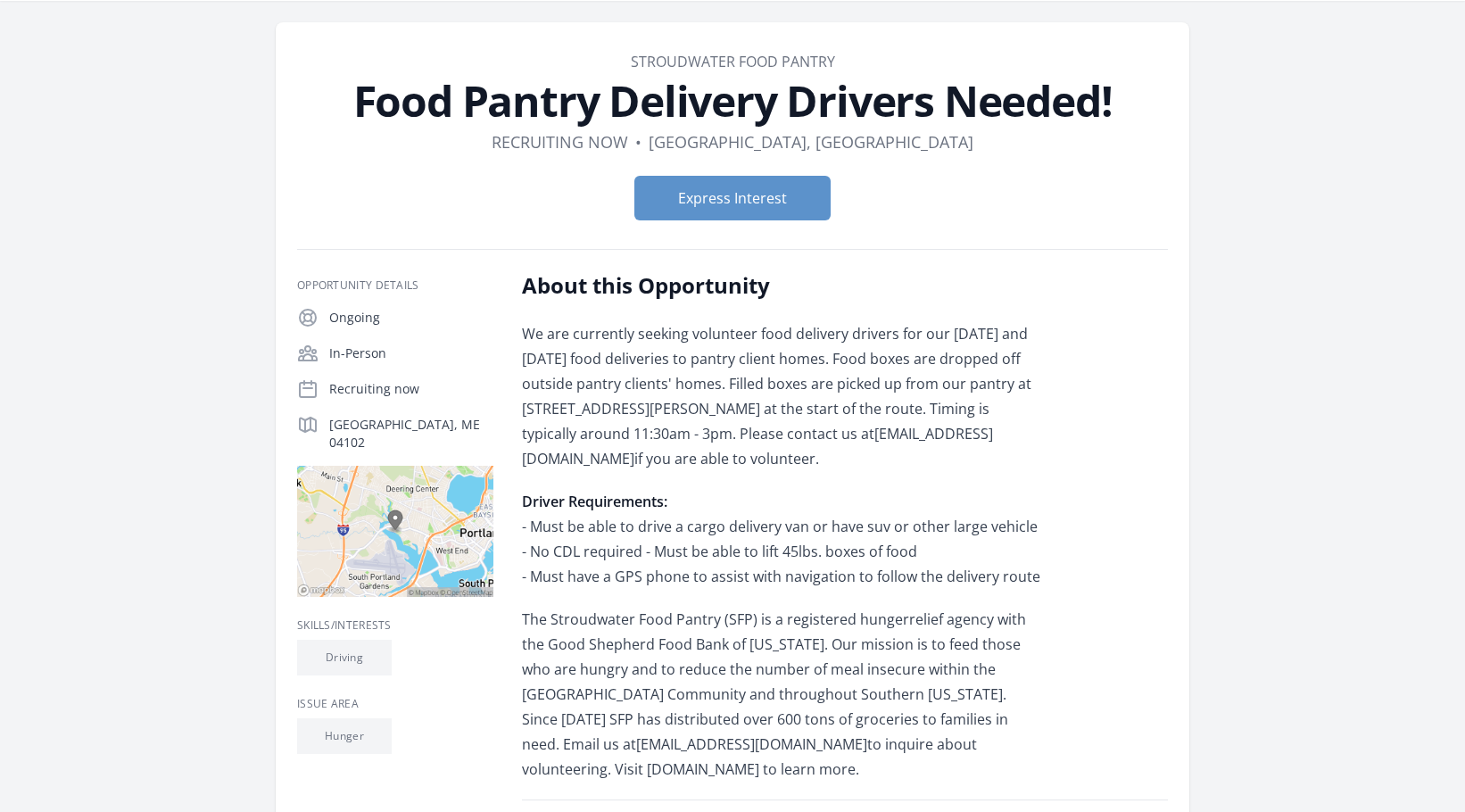
scroll to position [0, 0]
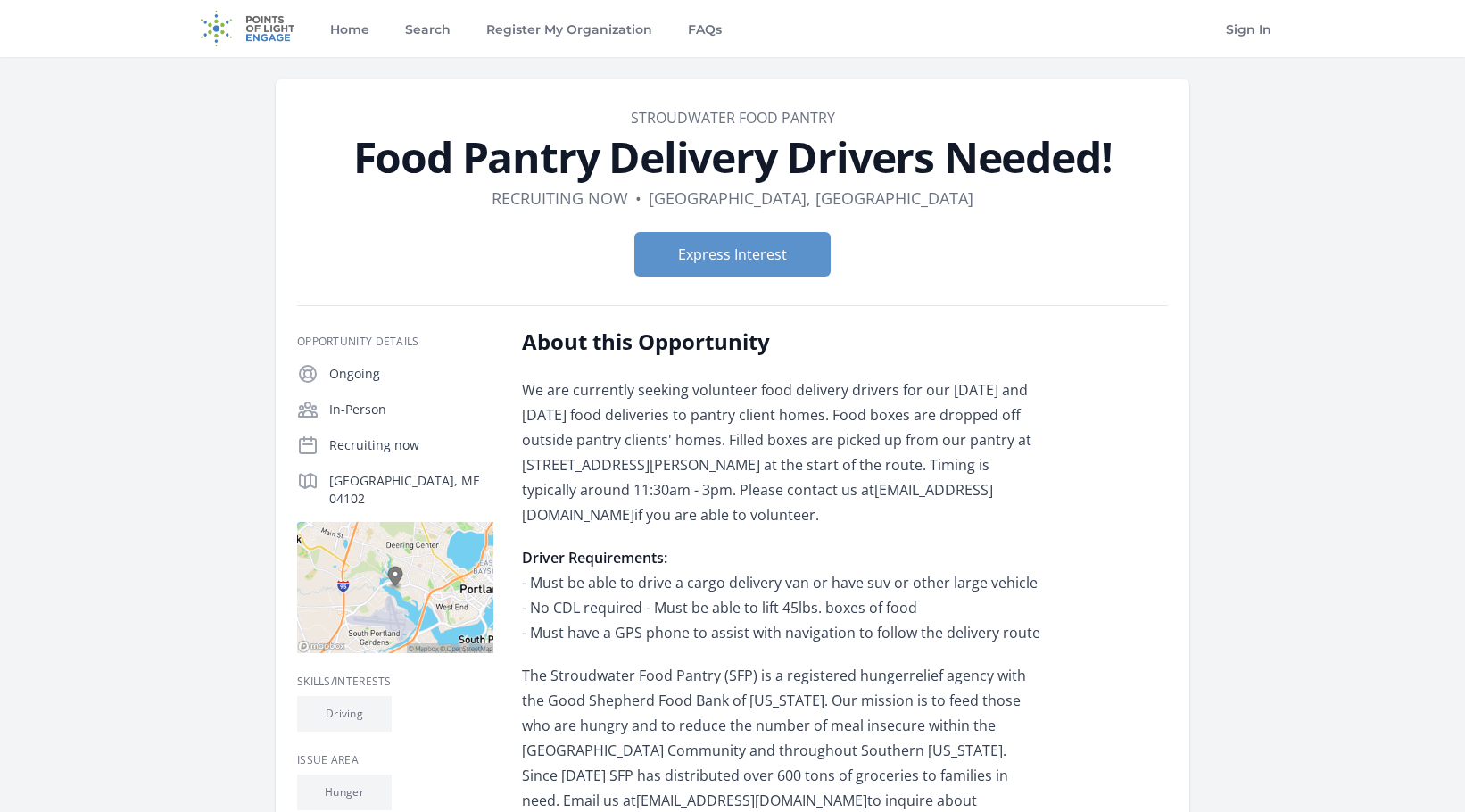
click at [394, 558] on img at bounding box center [396, 588] width 196 height 132
click at [347, 567] on img at bounding box center [396, 588] width 196 height 132
